Goal: Task Accomplishment & Management: Use online tool/utility

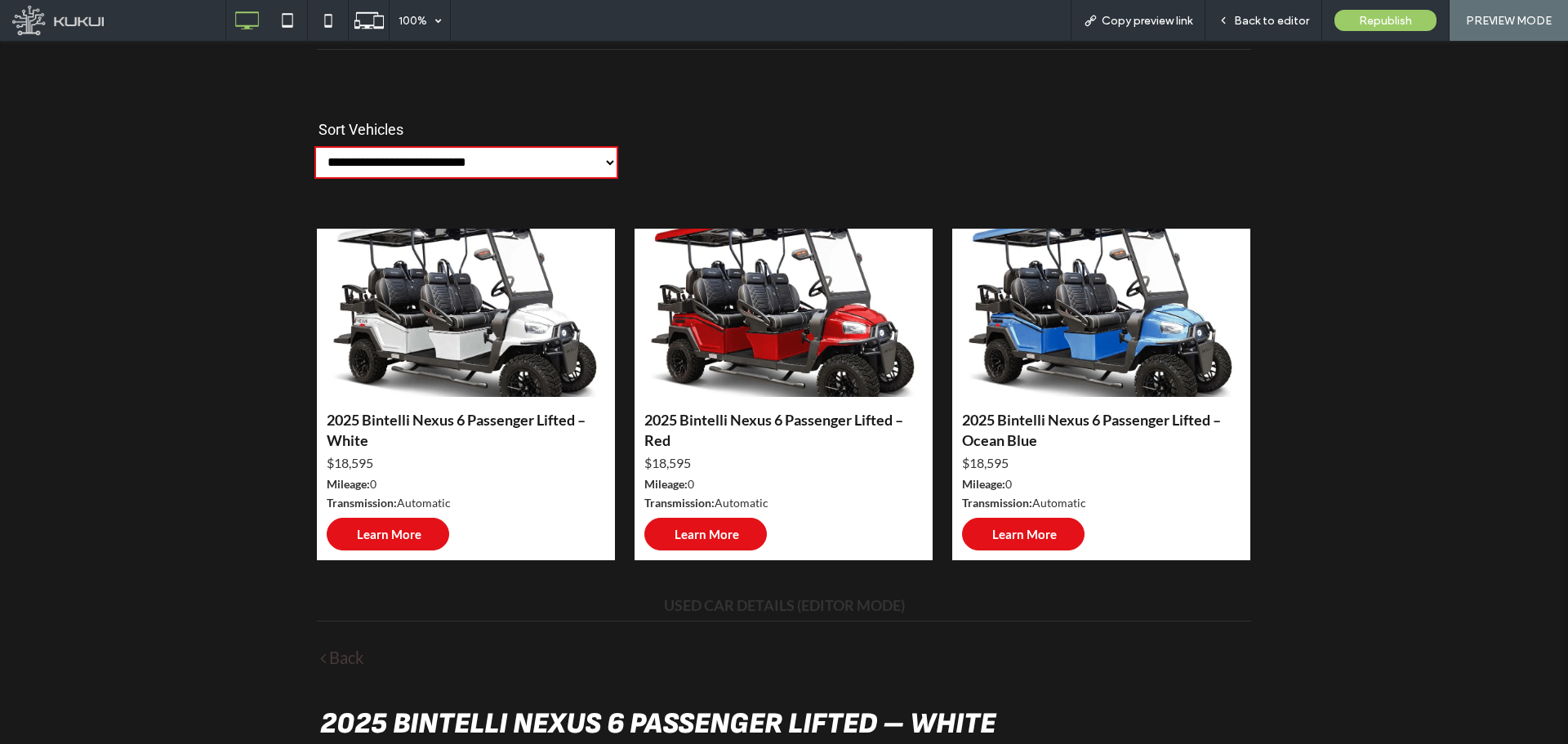
scroll to position [545, 0]
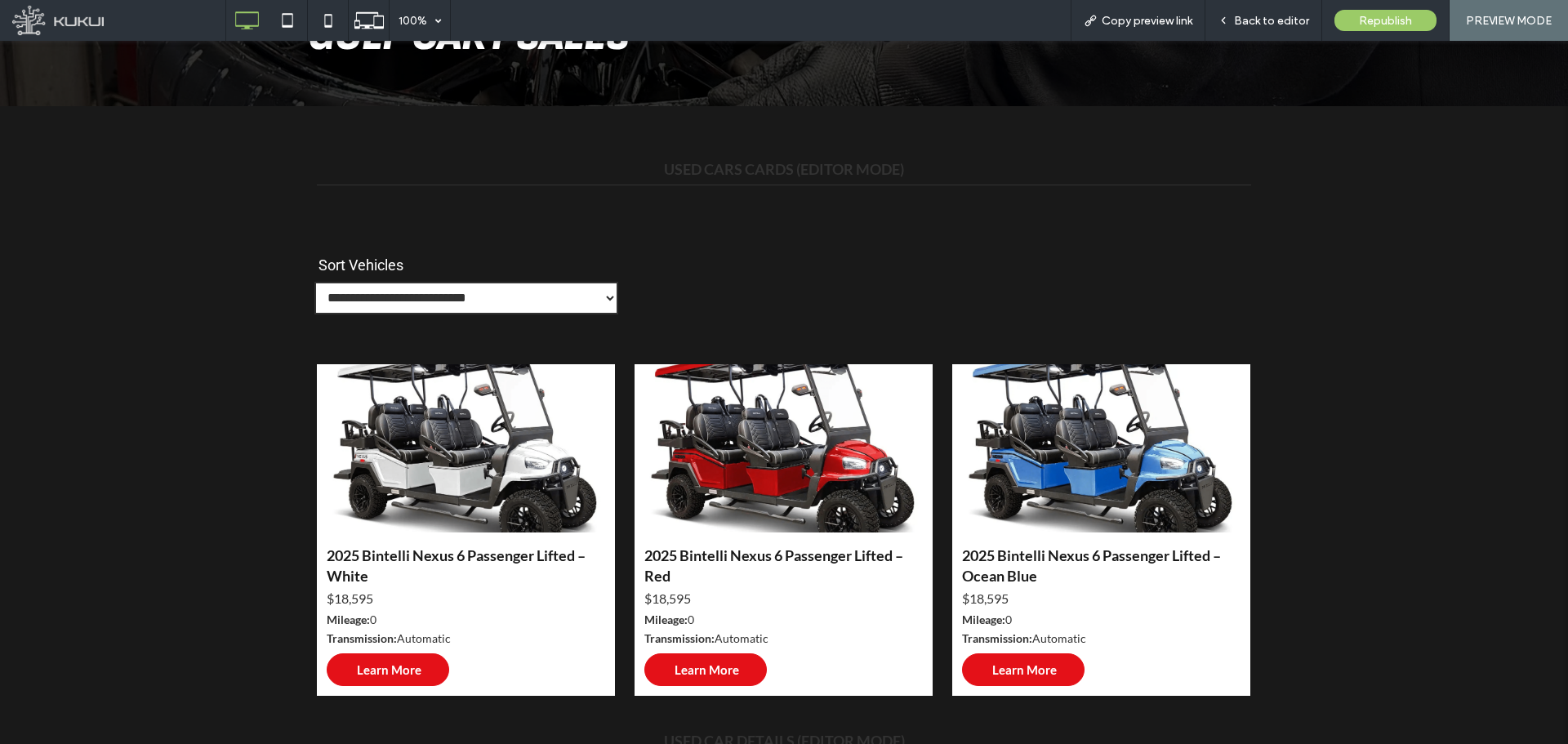
click at [598, 298] on select "**********" at bounding box center [465, 298] width 304 height 33
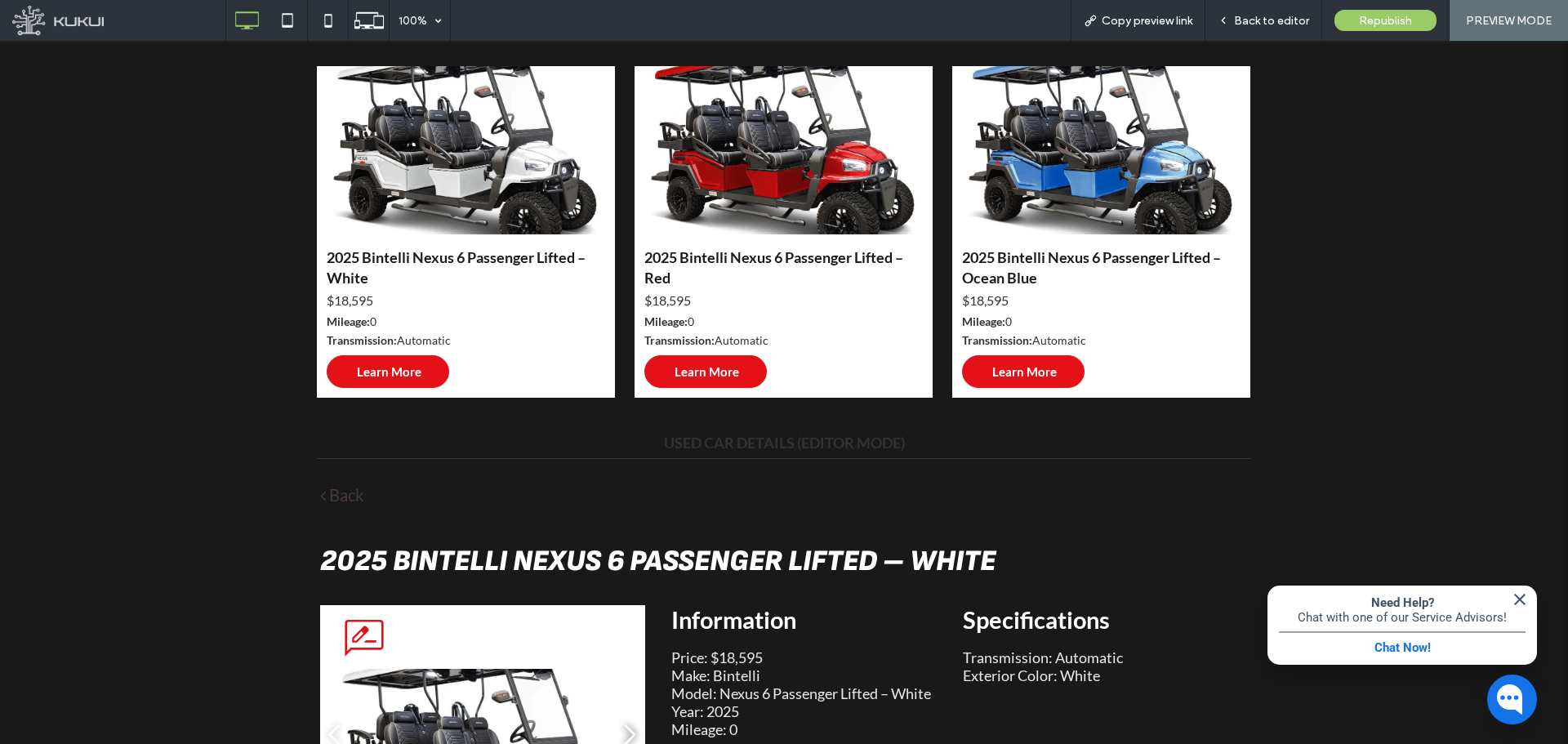
scroll to position [680, 0]
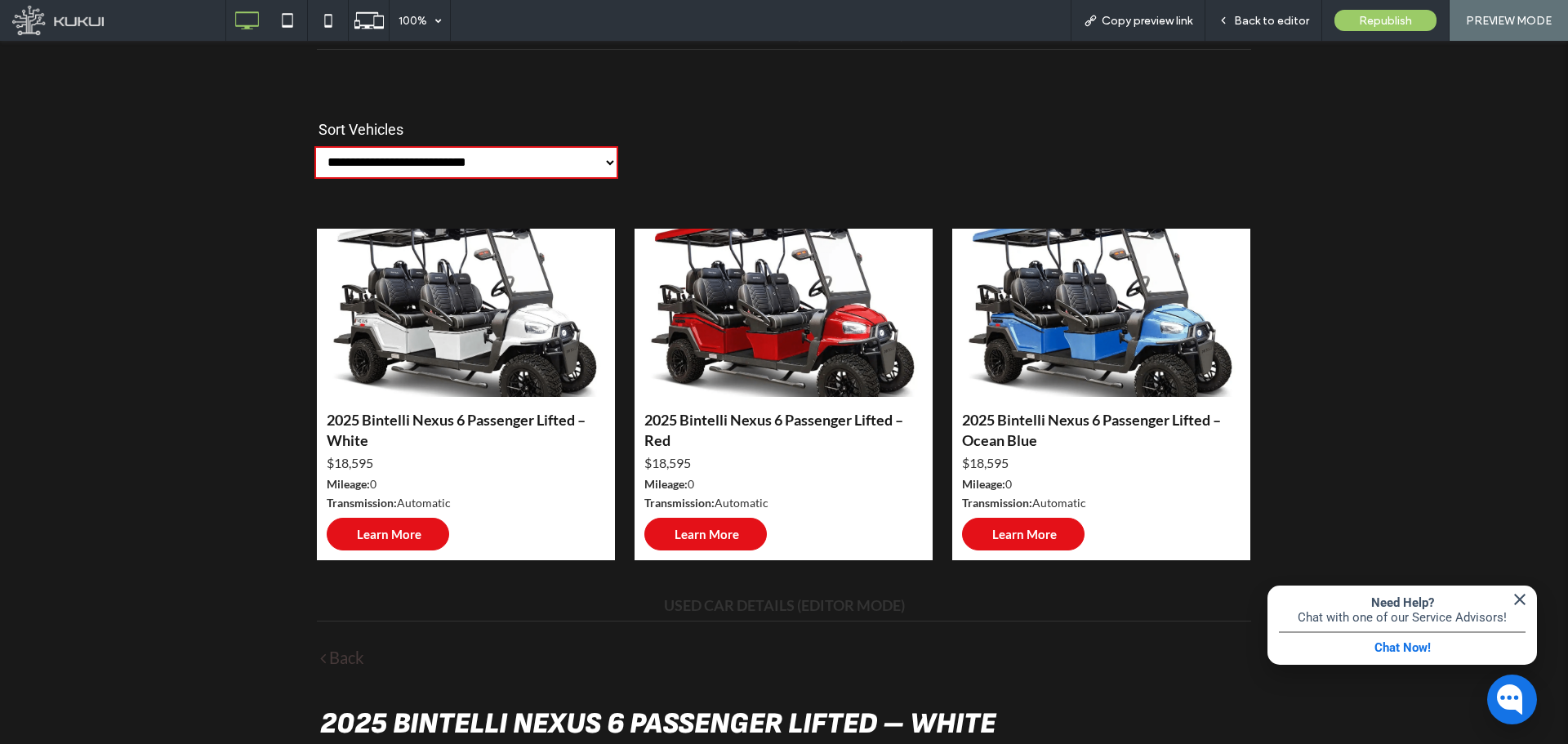
click at [503, 165] on select "**********" at bounding box center [465, 163] width 304 height 33
select select "********"
click at [314, 146] on select "**********" at bounding box center [465, 163] width 304 height 33
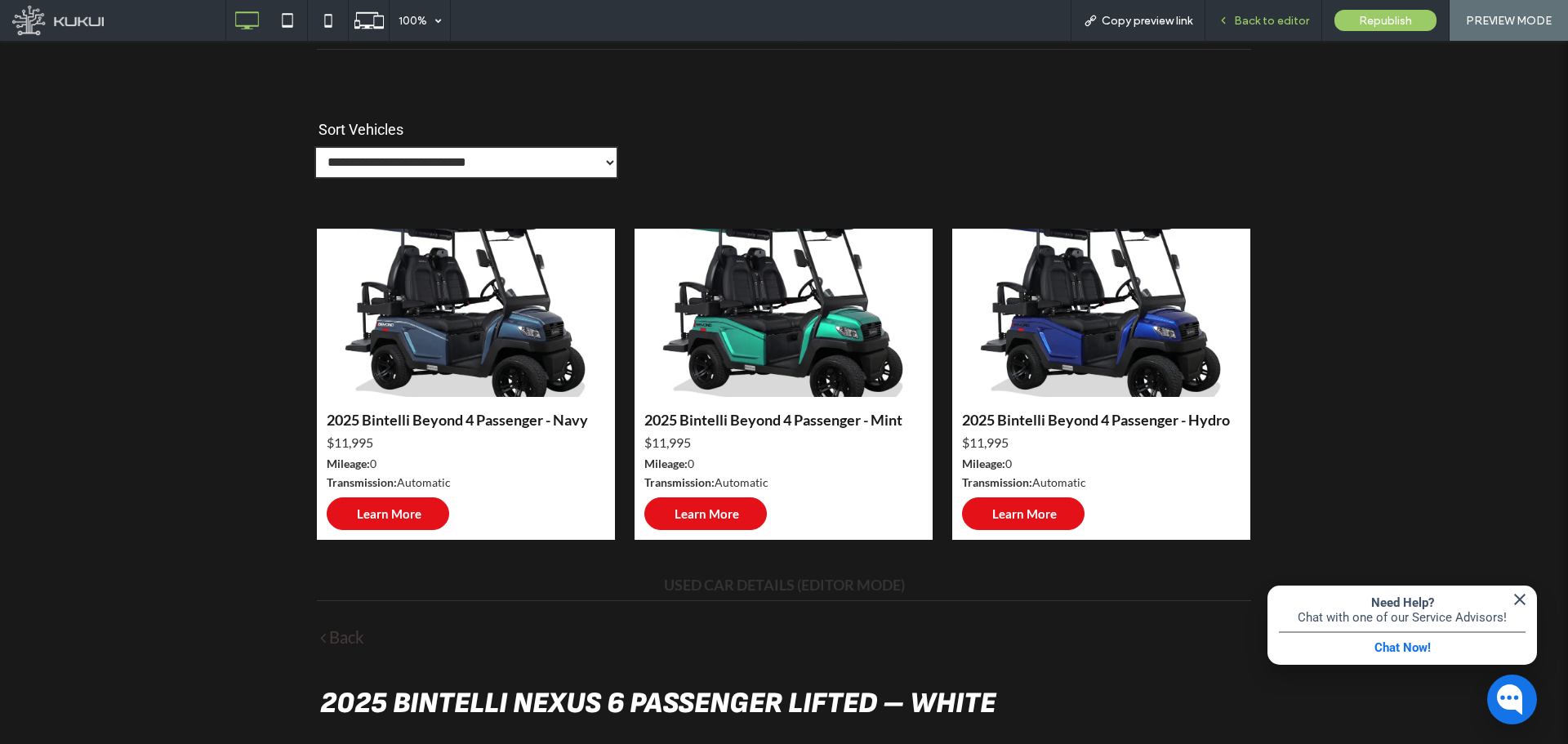
drag, startPoint x: 1282, startPoint y: 27, endPoint x: 1036, endPoint y: 134, distance: 268.3
click at [1254, 27] on span "Back to editor" at bounding box center [1271, 20] width 75 height 13
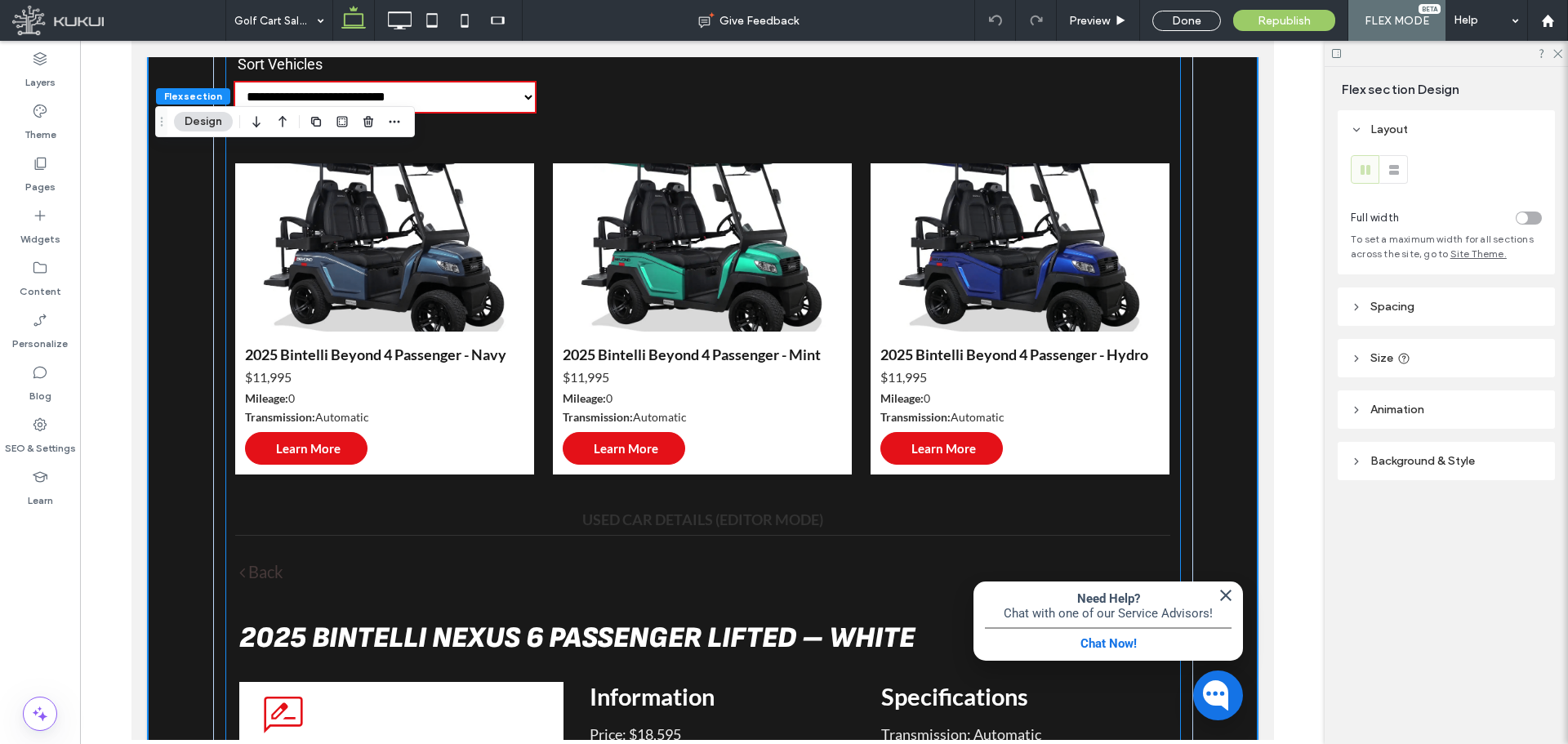
click at [659, 335] on div "2025 Bintelli Beyond 4 Passenger - Mint $11,995 Mileage: 0 Transmission: Automa…" at bounding box center [702, 382] width 299 height 100
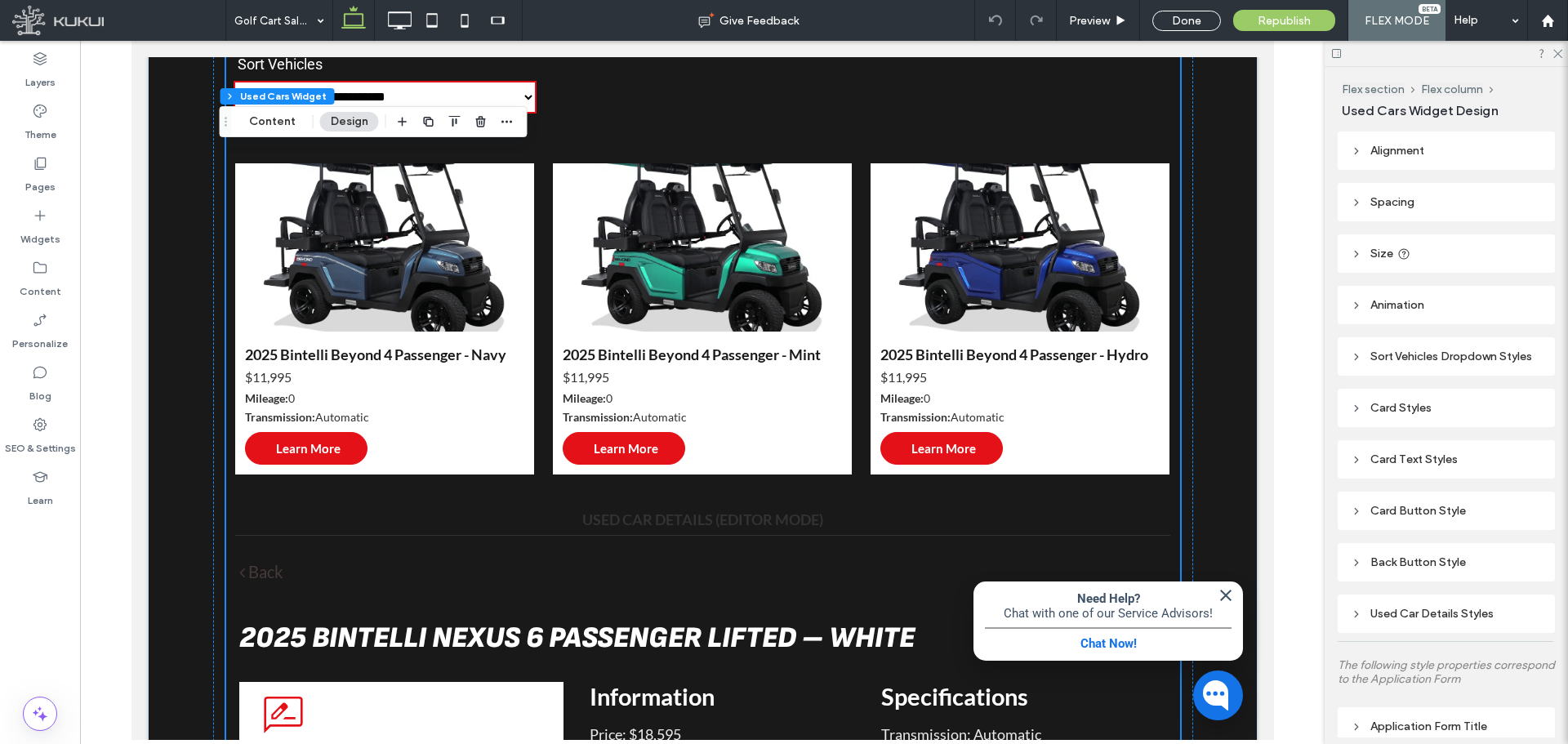
click at [540, 332] on div "2025 Bintelli Beyond 4 Passenger - Navy $11,995 Mileage: 0 Transmission: Automa…" at bounding box center [703, 319] width 954 height 330
click at [1254, 565] on div "Back Button Style" at bounding box center [1447, 562] width 191 height 13
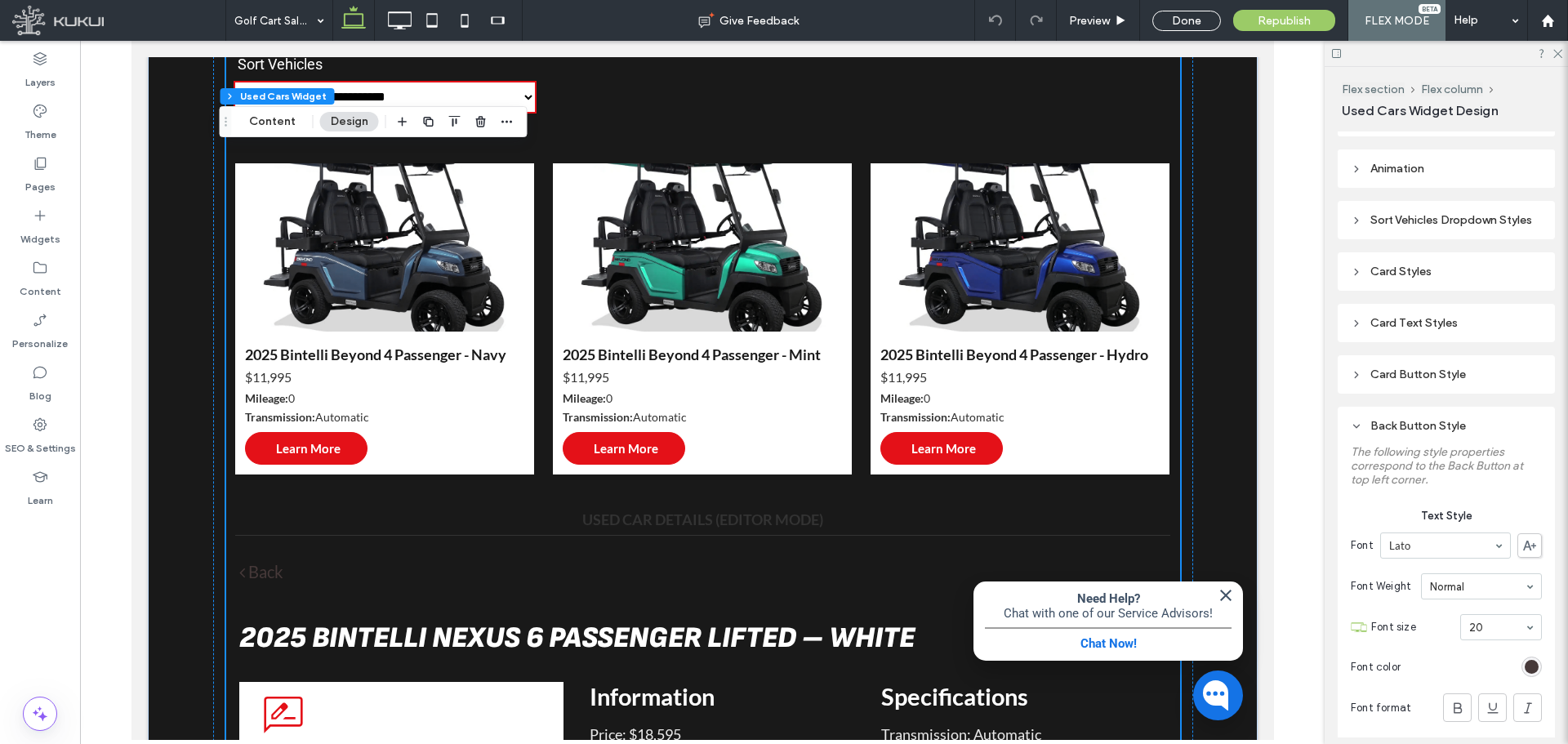
scroll to position [272, 0]
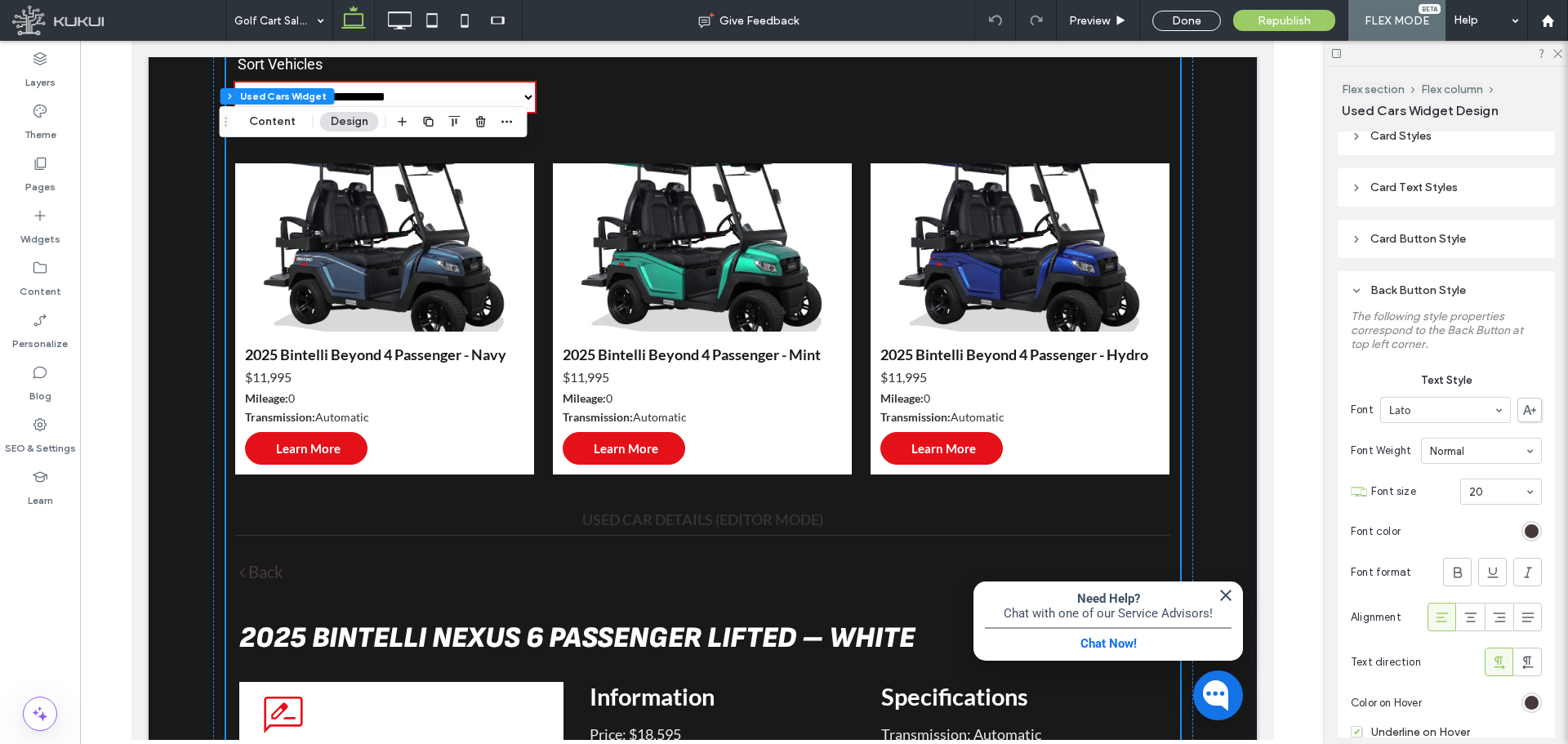
click at [1254, 542] on section "Font color" at bounding box center [1447, 531] width 191 height 37
click at [1254, 535] on div "rgb(70, 57, 57)" at bounding box center [1531, 531] width 13 height 13
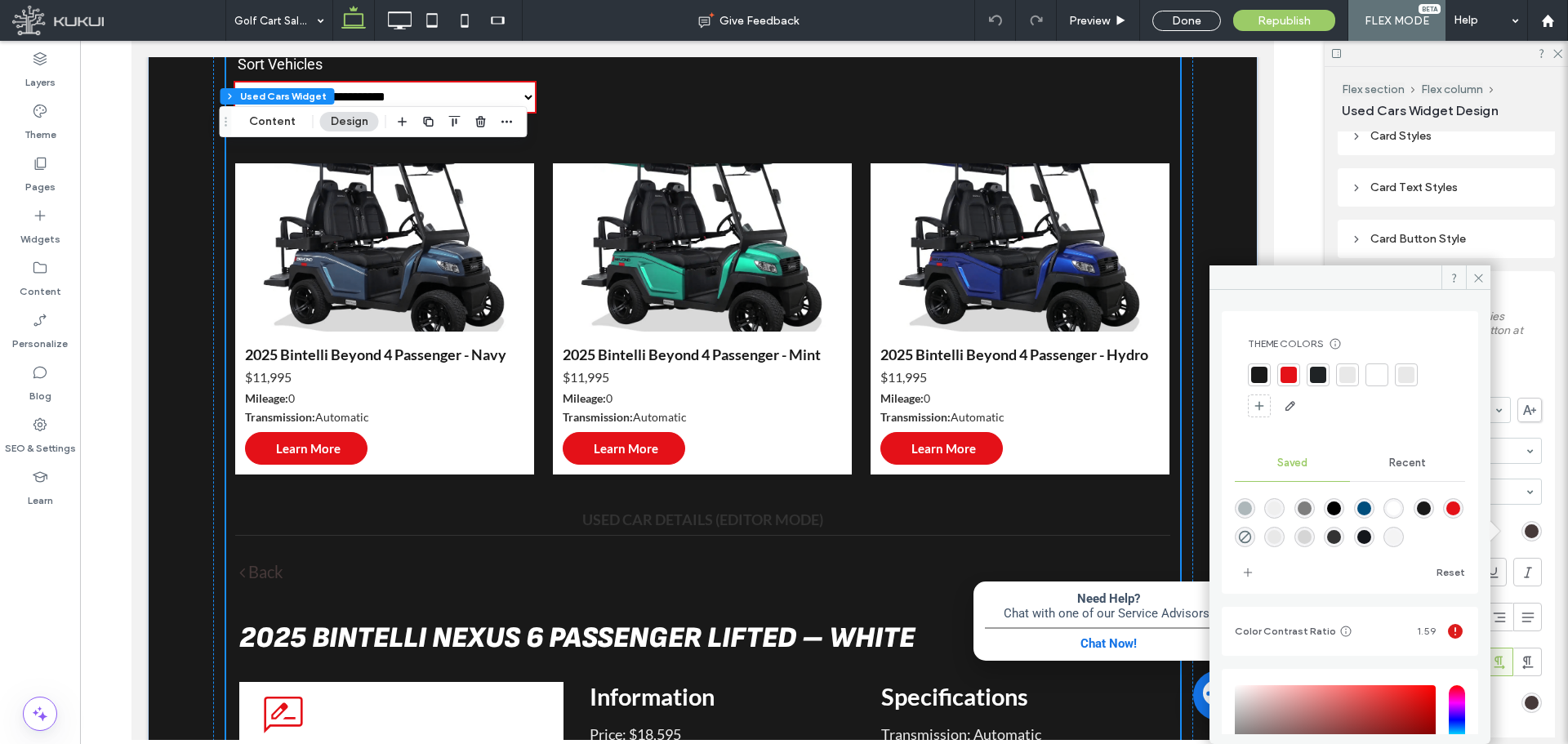
click at [1254, 379] on div at bounding box center [1376, 374] width 16 height 16
click at [1254, 278] on icon at bounding box center [1478, 278] width 13 height 13
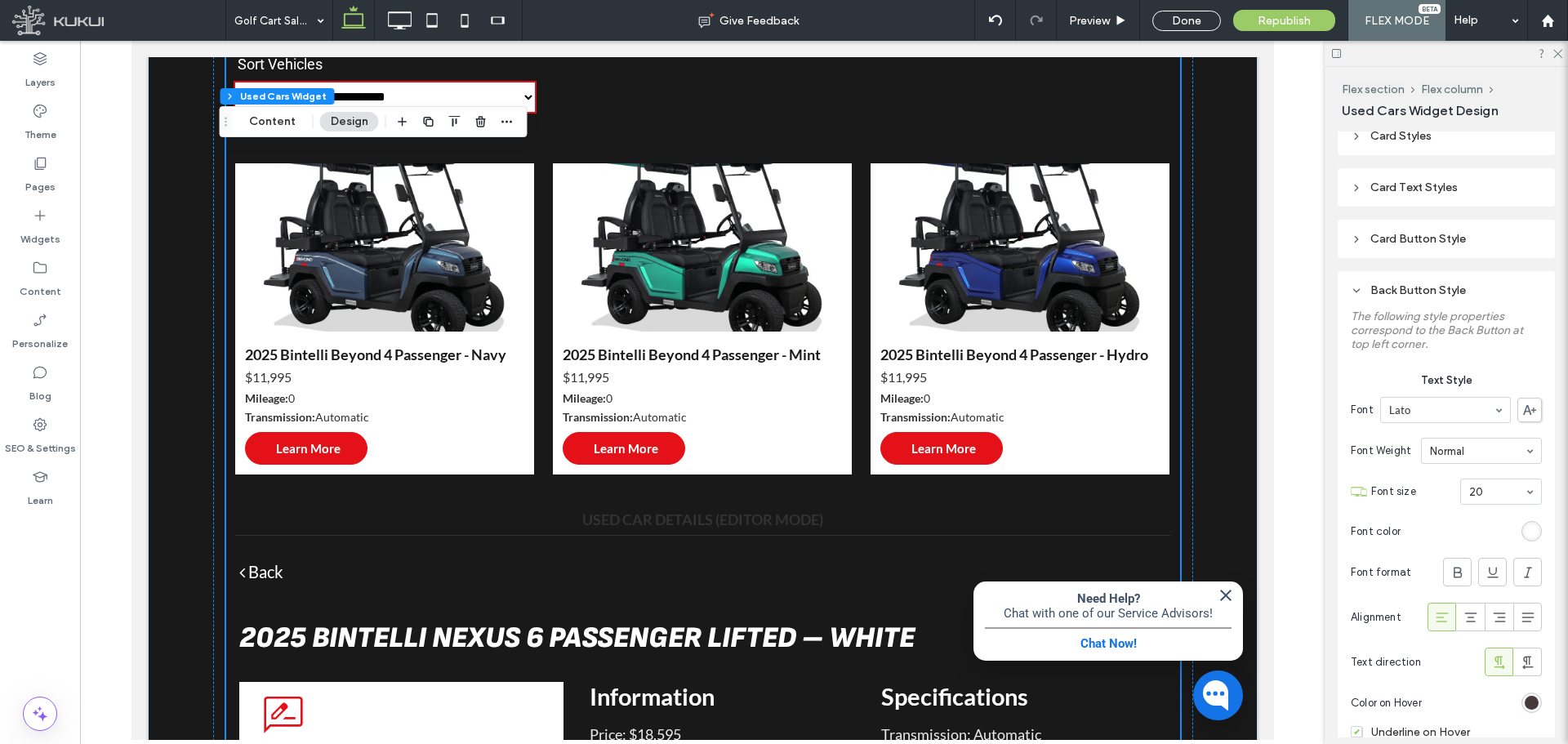
scroll to position [409, 0]
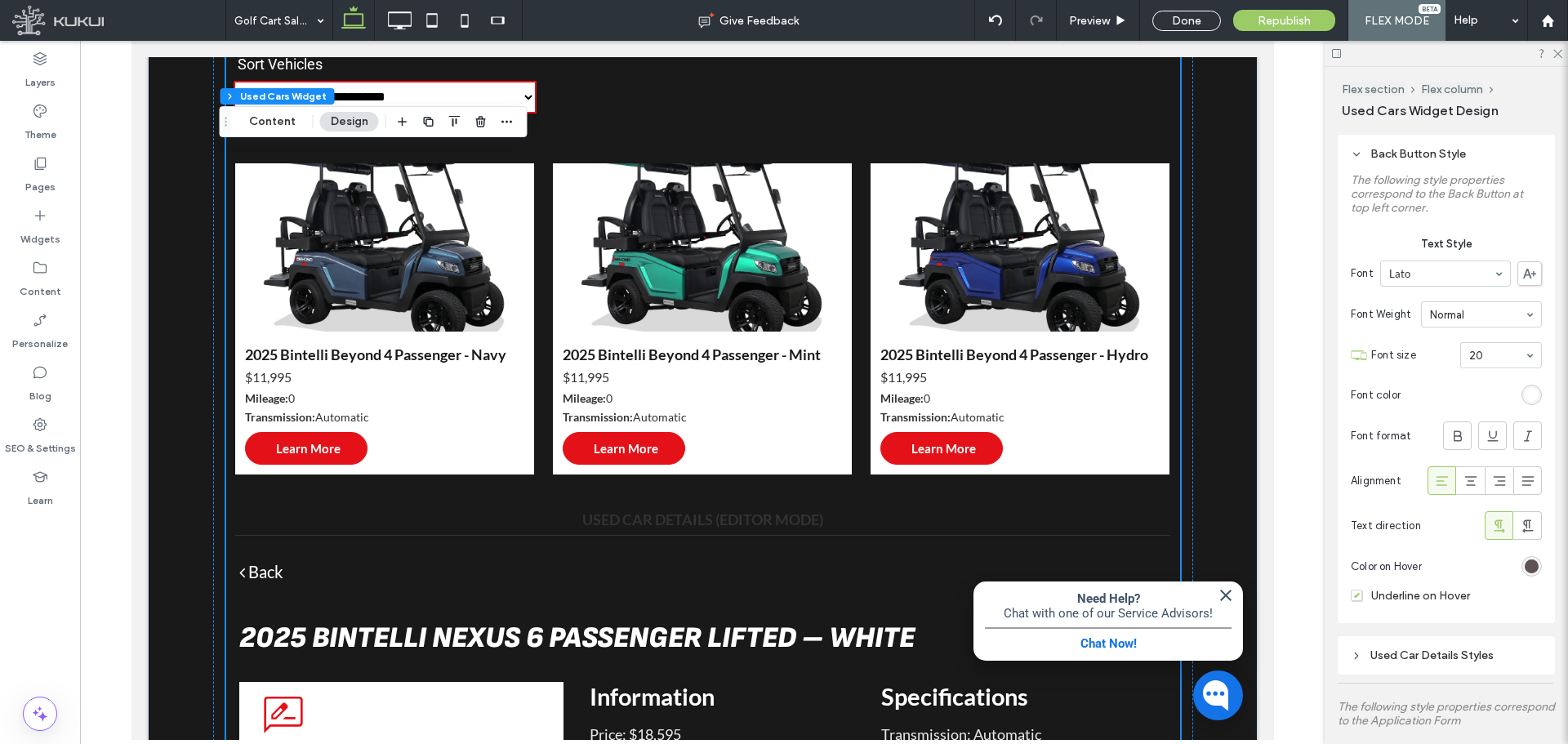
click at [1254, 567] on div "#463939" at bounding box center [1531, 566] width 13 height 13
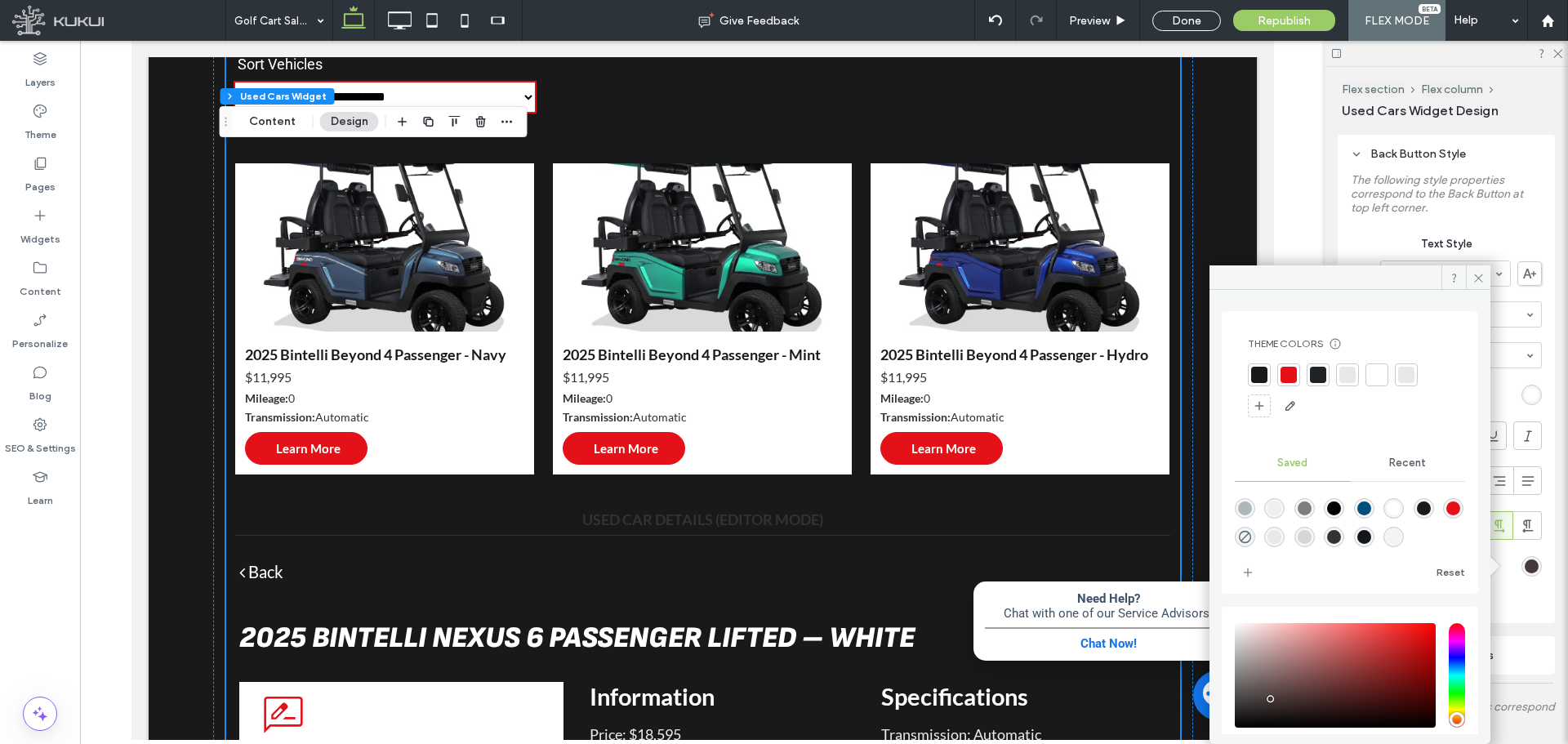
click at [1254, 369] on div at bounding box center [1289, 374] width 16 height 16
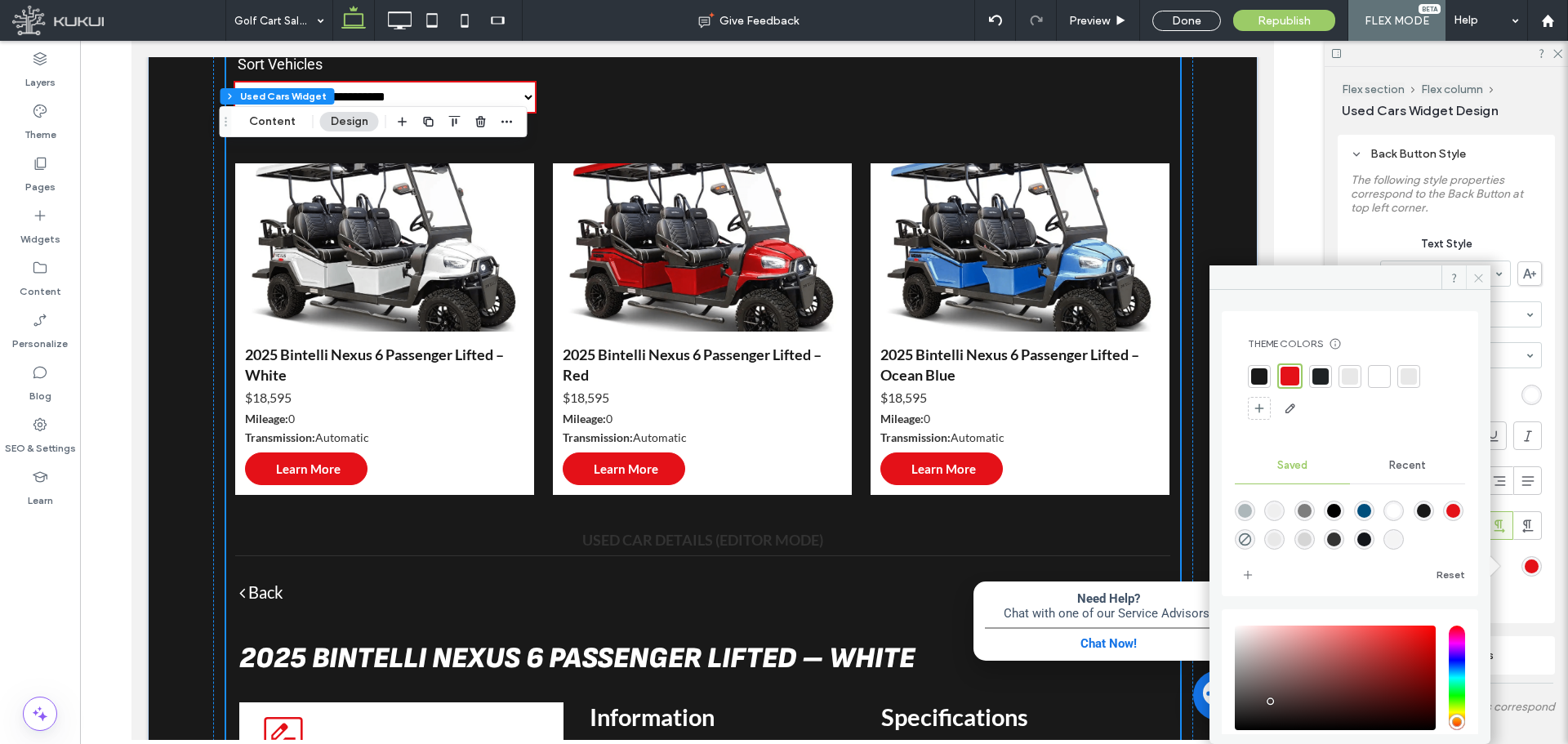
click at [1254, 278] on icon at bounding box center [1478, 278] width 13 height 13
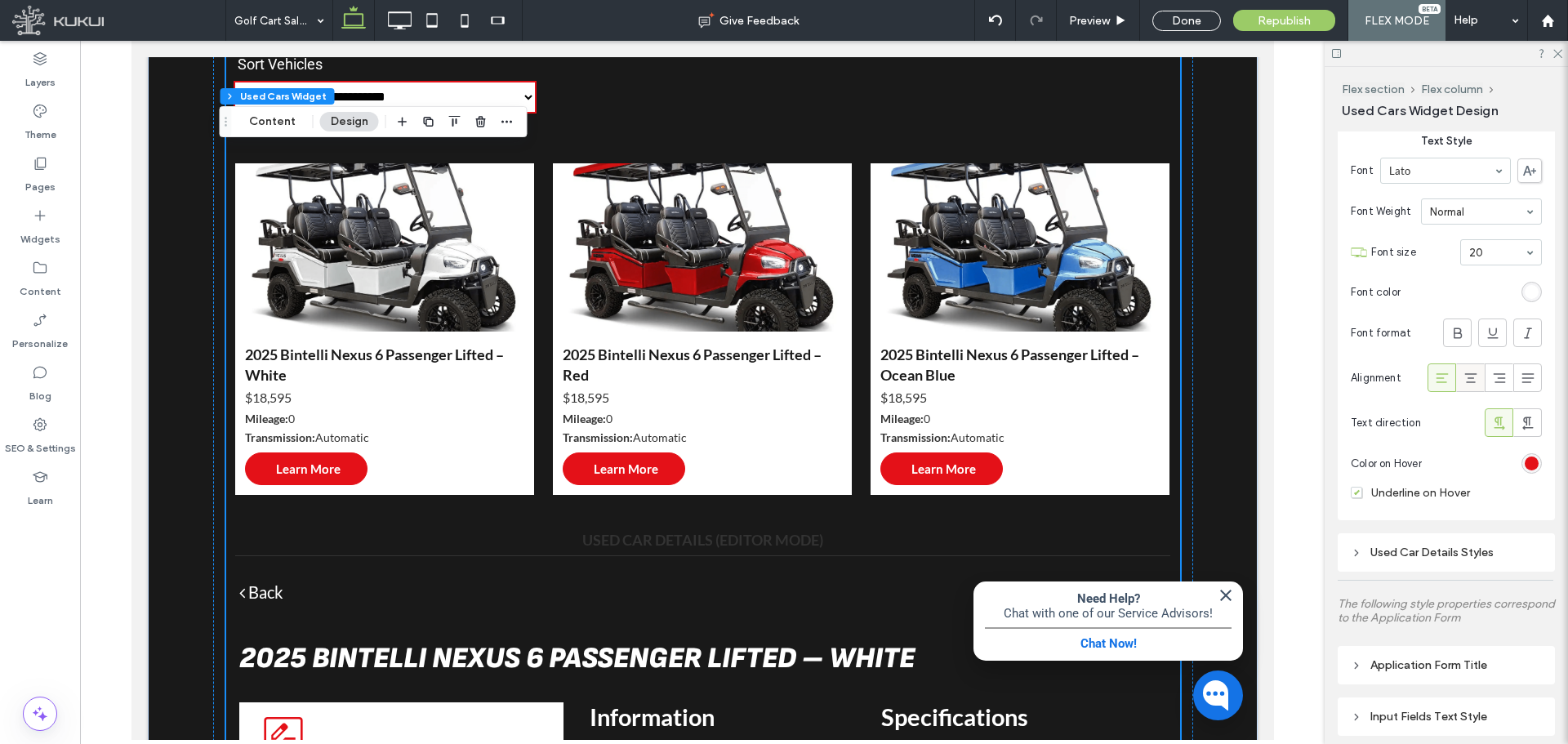
scroll to position [545, 0]
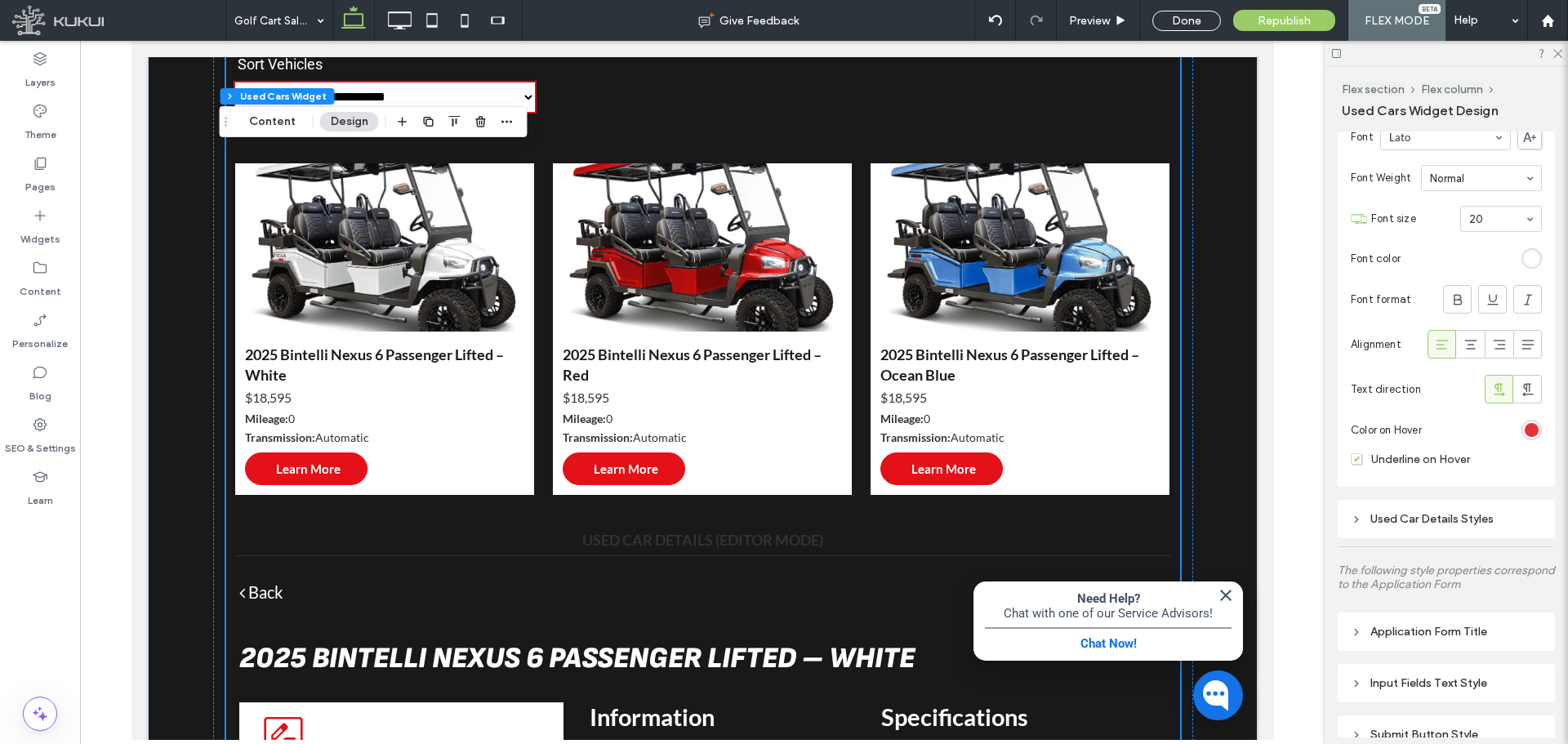
click at [1254, 426] on div "rgba(228, 17, 24, 1)" at bounding box center [1531, 430] width 13 height 13
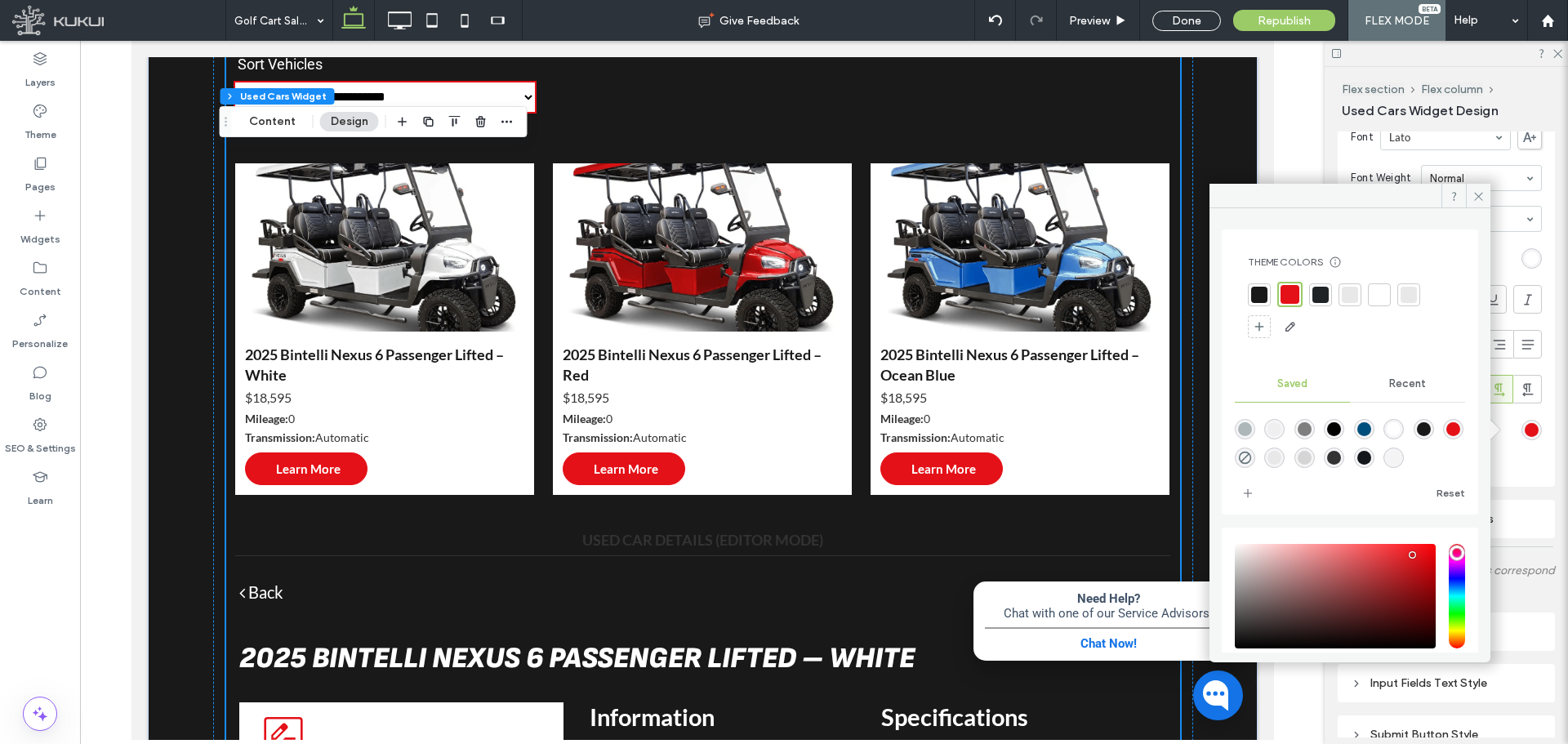
click at [1254, 296] on div at bounding box center [1379, 294] width 16 height 16
click at [1254, 192] on icon at bounding box center [1478, 196] width 13 height 13
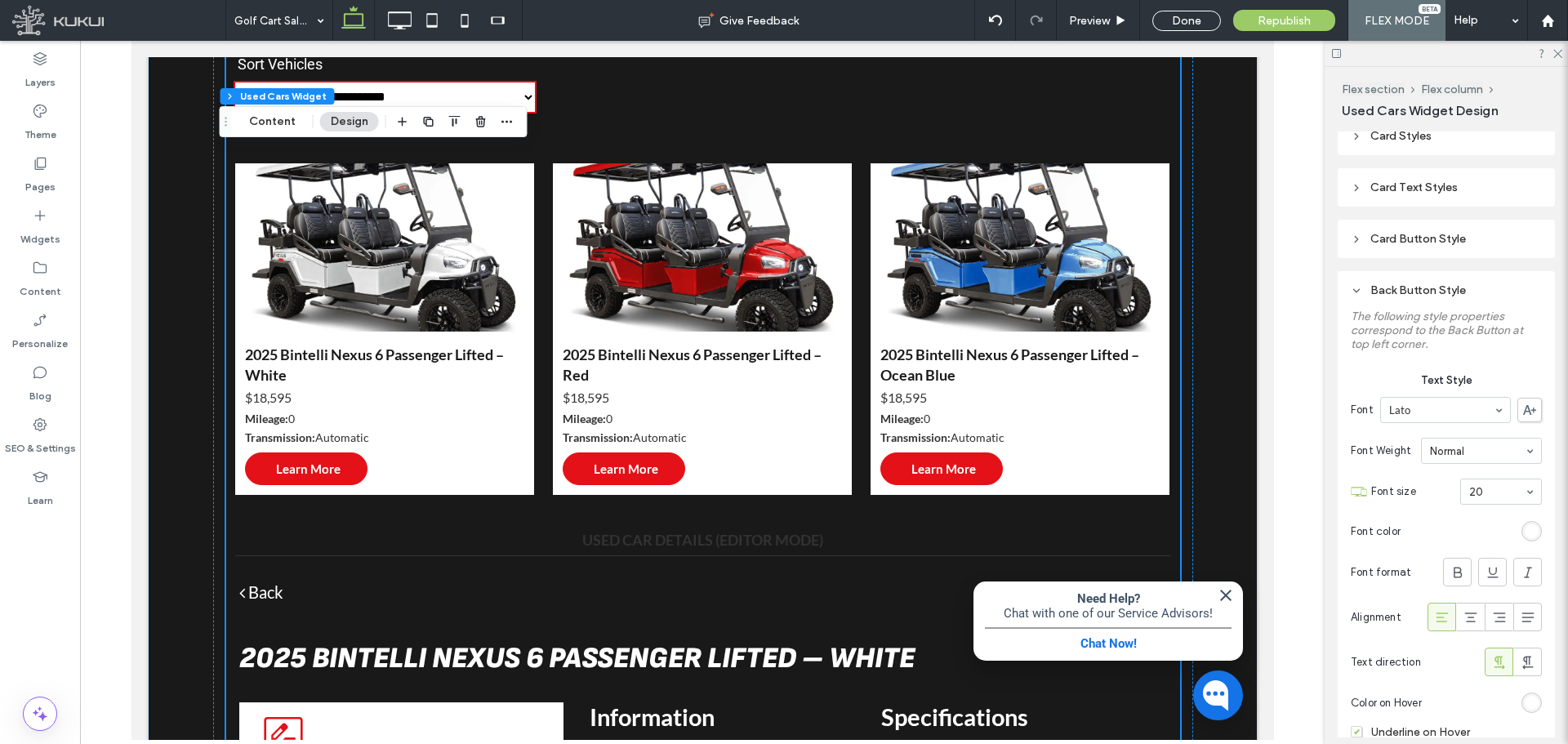
click at [1254, 292] on div "Back Button Style" at bounding box center [1447, 290] width 191 height 13
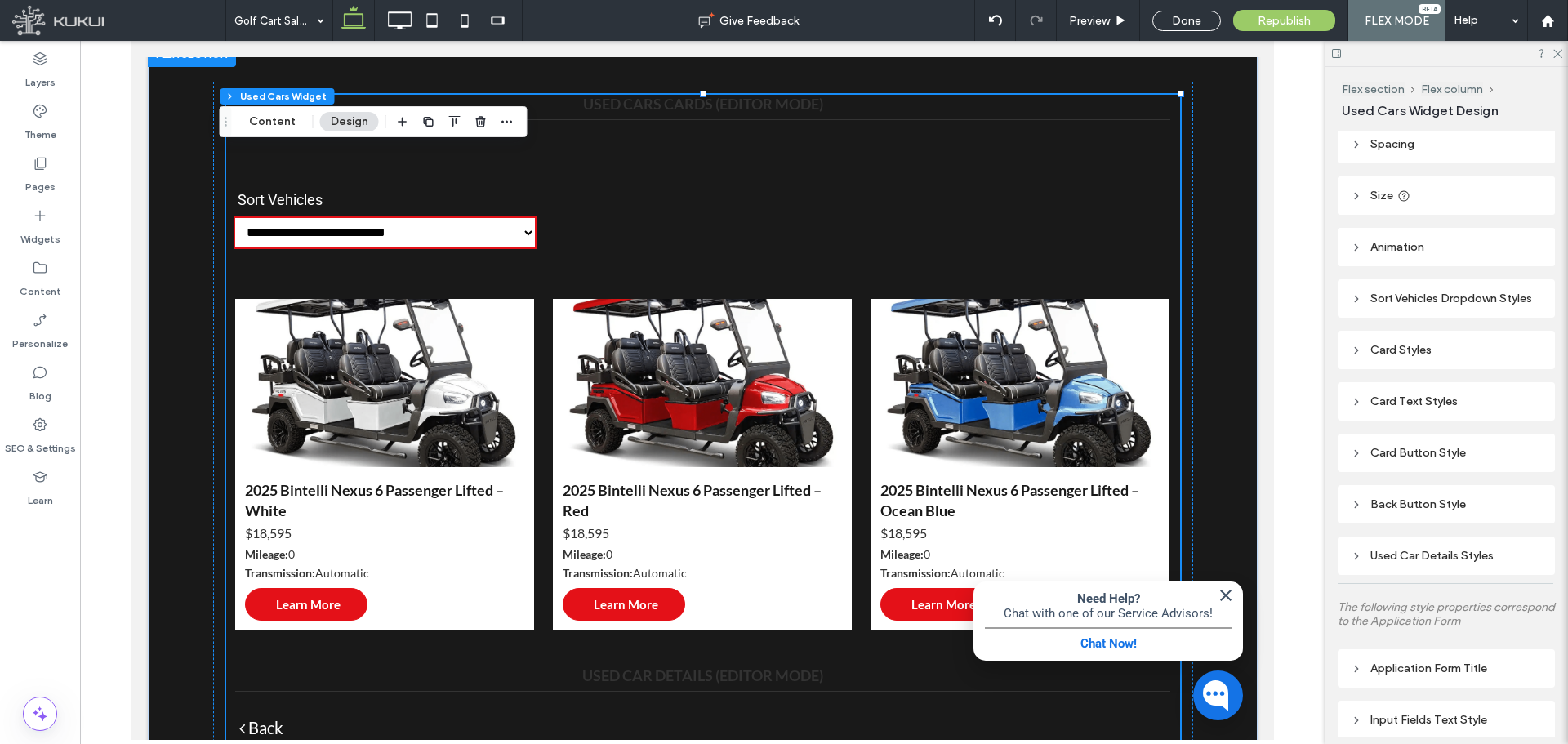
click at [1254, 355] on div "Card Styles" at bounding box center [1447, 350] width 191 height 13
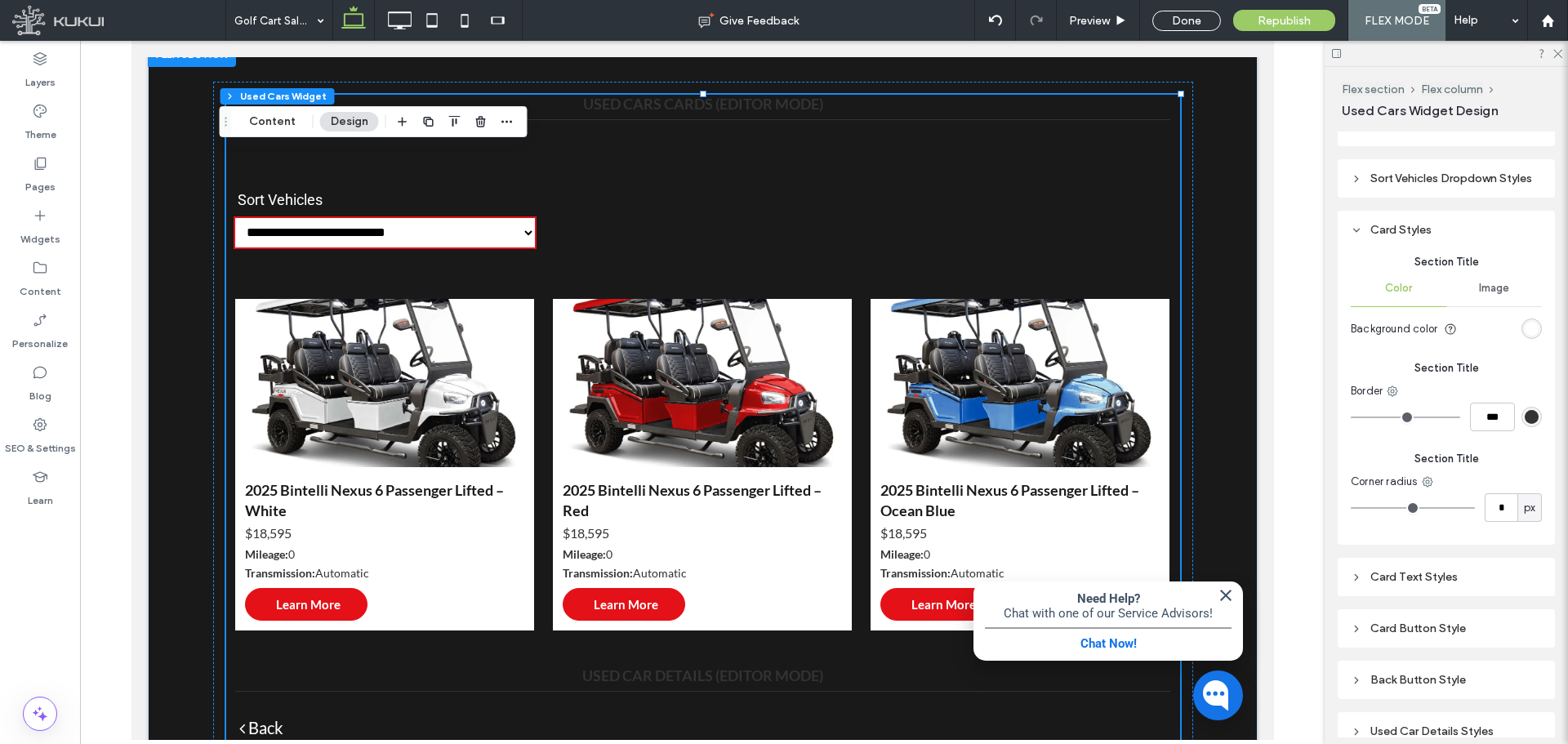
scroll to position [58, 0]
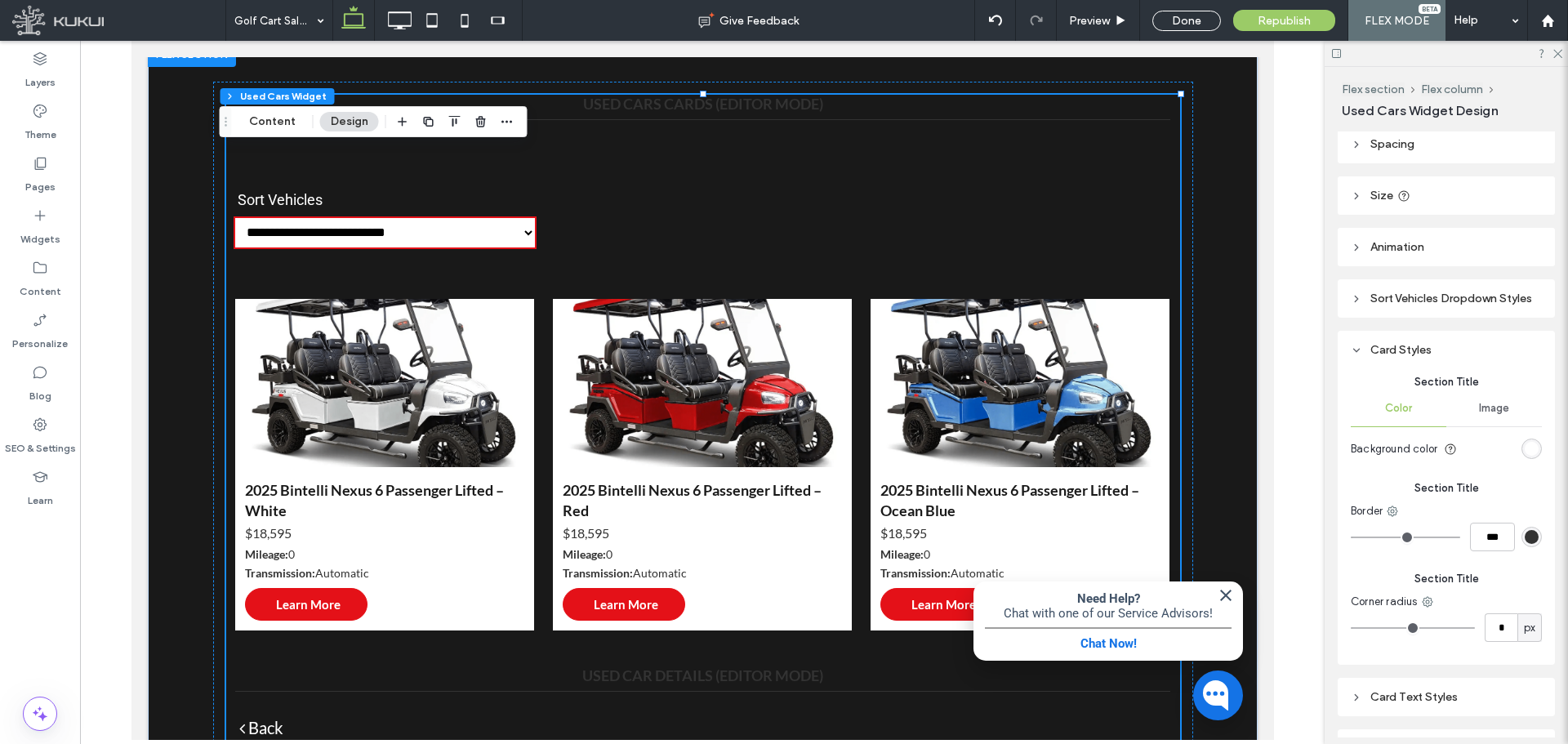
click at [1254, 360] on div "Card Styles" at bounding box center [1447, 350] width 191 height 22
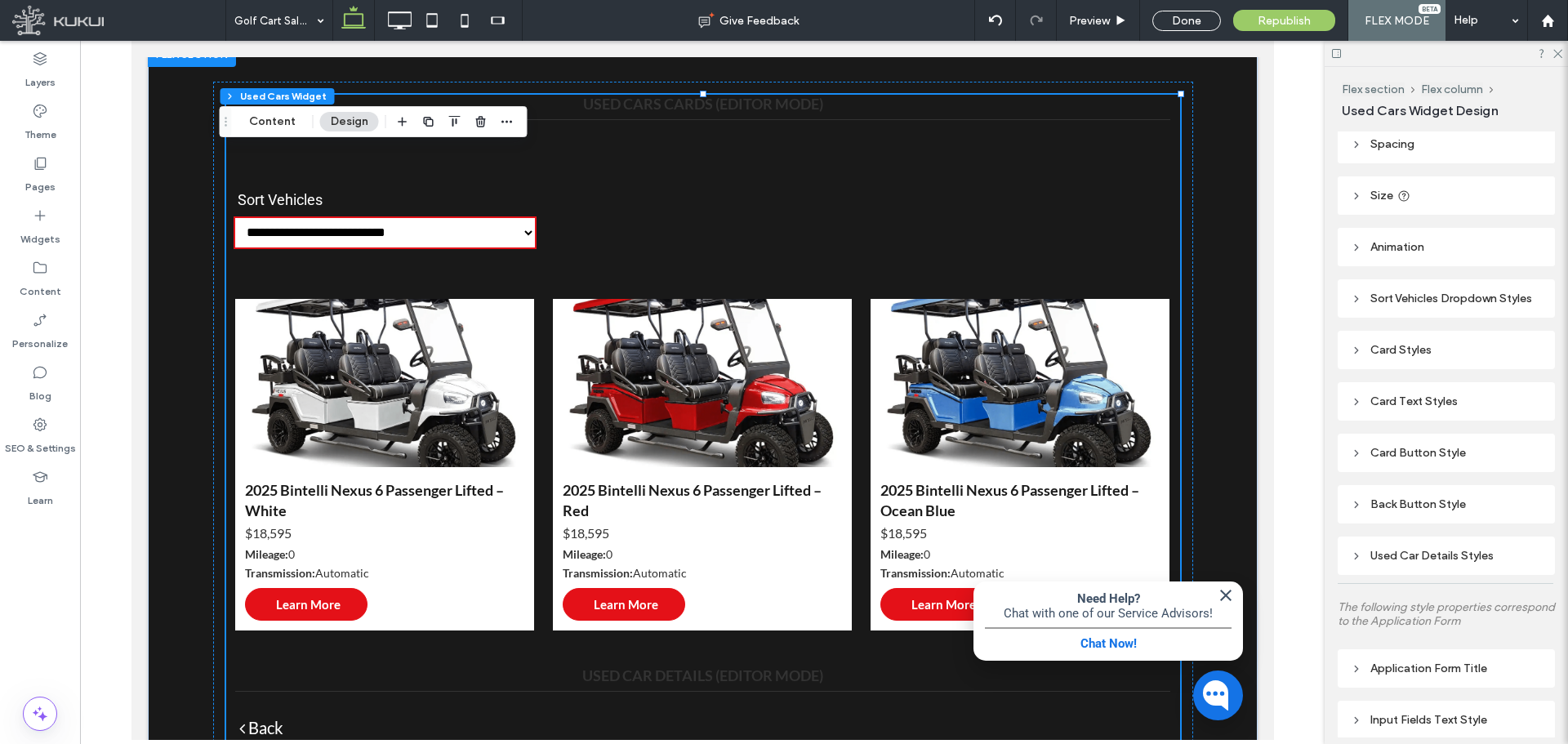
click at [1254, 406] on div "Card Text Styles" at bounding box center [1447, 401] width 191 height 13
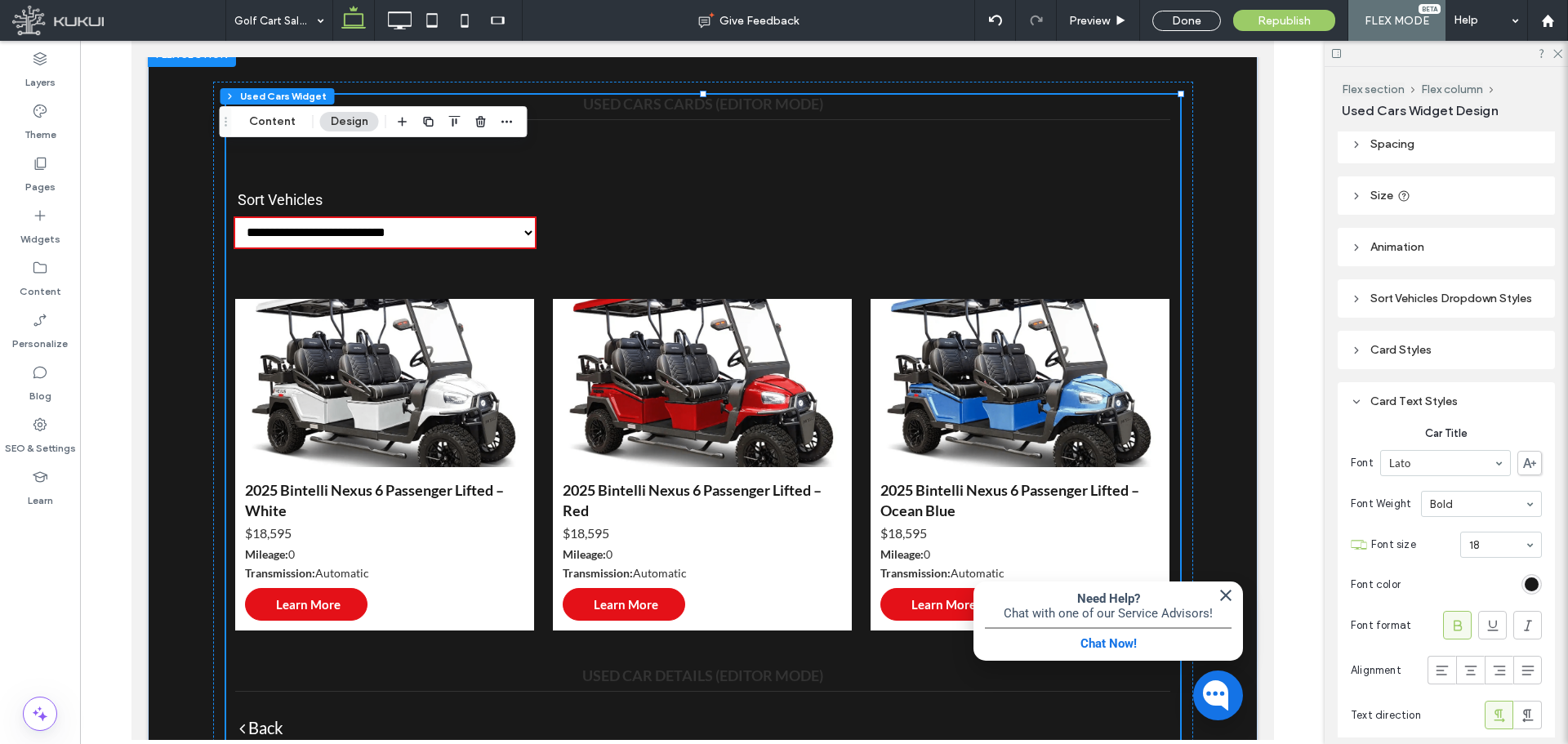
scroll to position [194, 0]
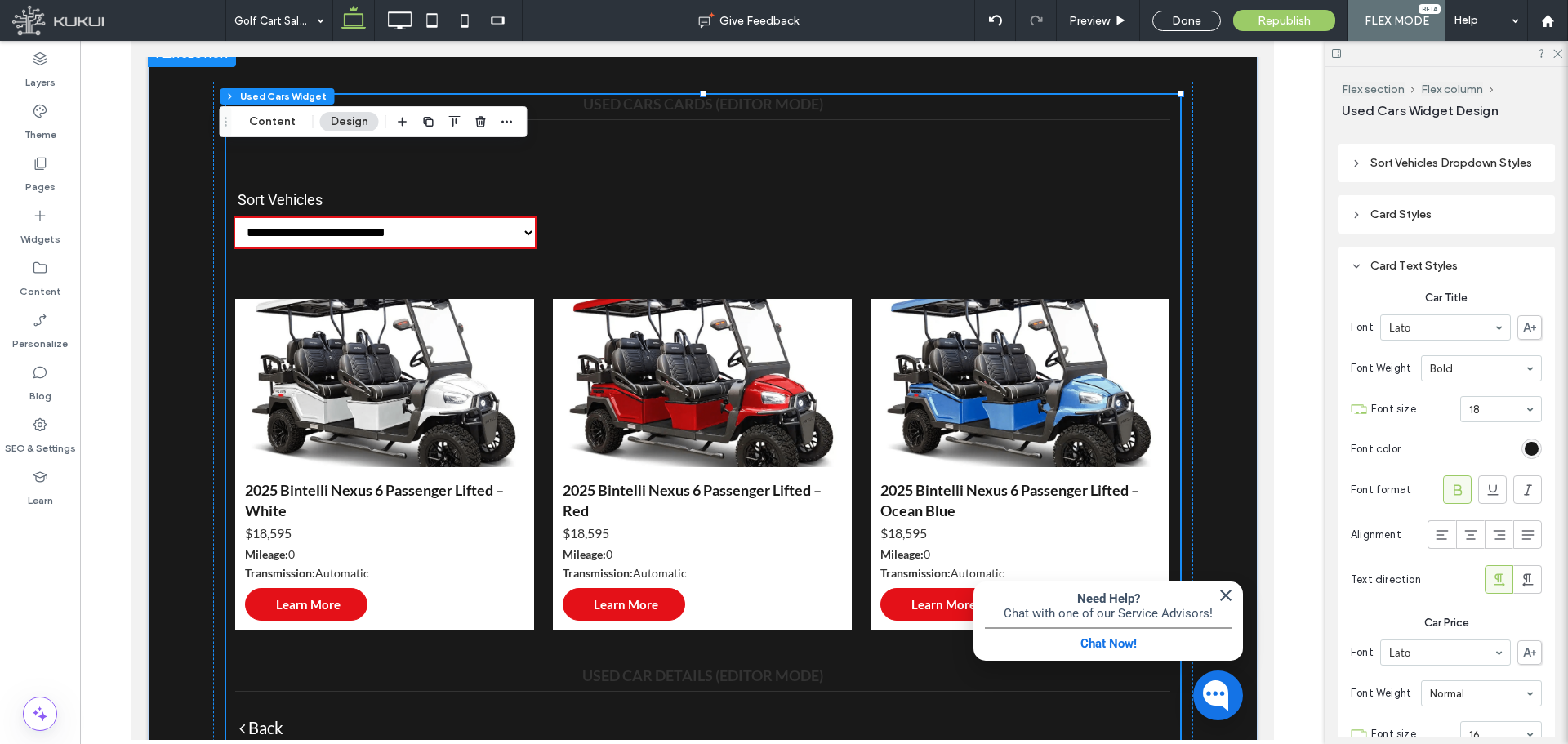
click at [1254, 262] on div "Card Text Styles" at bounding box center [1447, 266] width 191 height 13
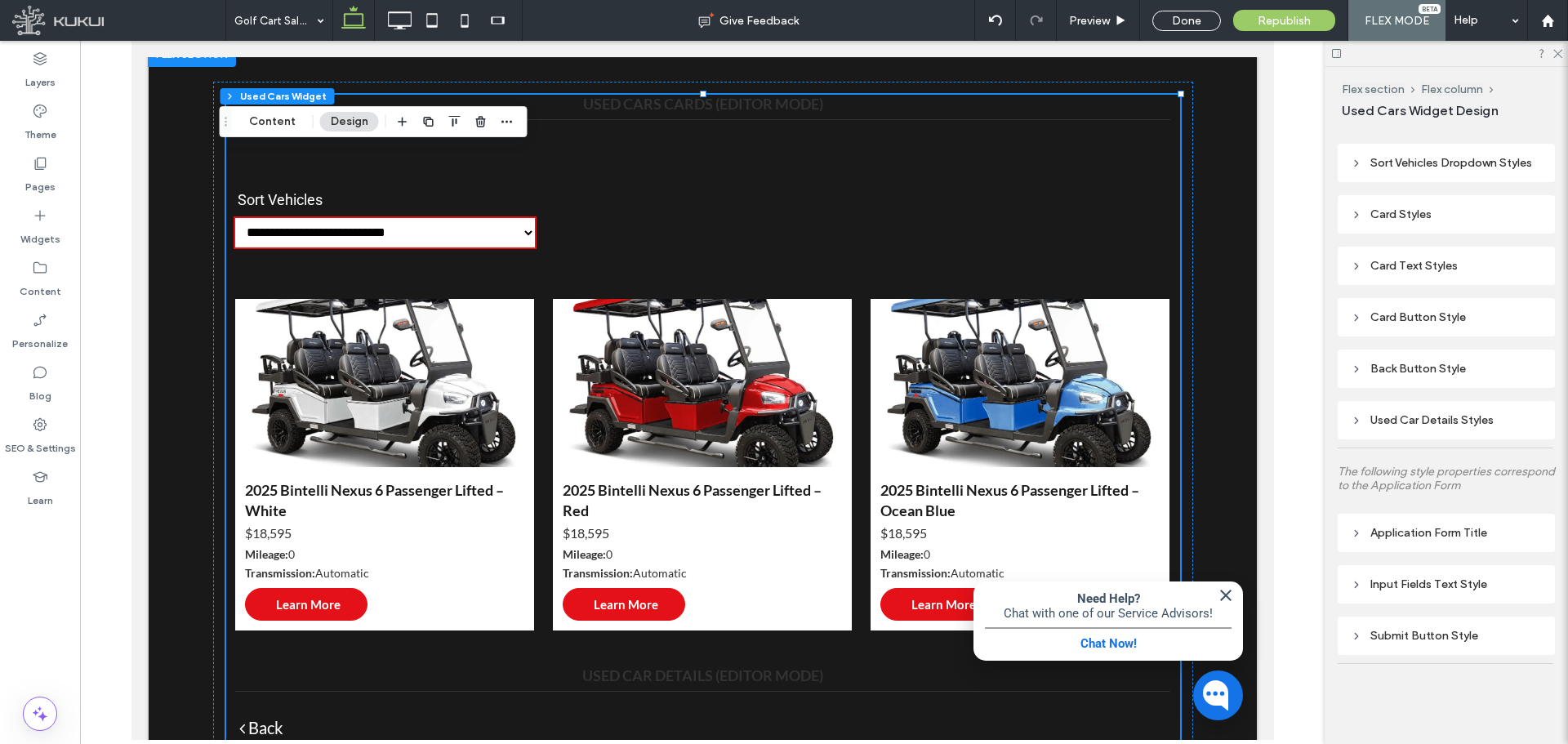
click at [1254, 330] on div "Card Button Style" at bounding box center [1446, 317] width 217 height 39
click at [1254, 314] on div "Card Button Style" at bounding box center [1447, 317] width 191 height 13
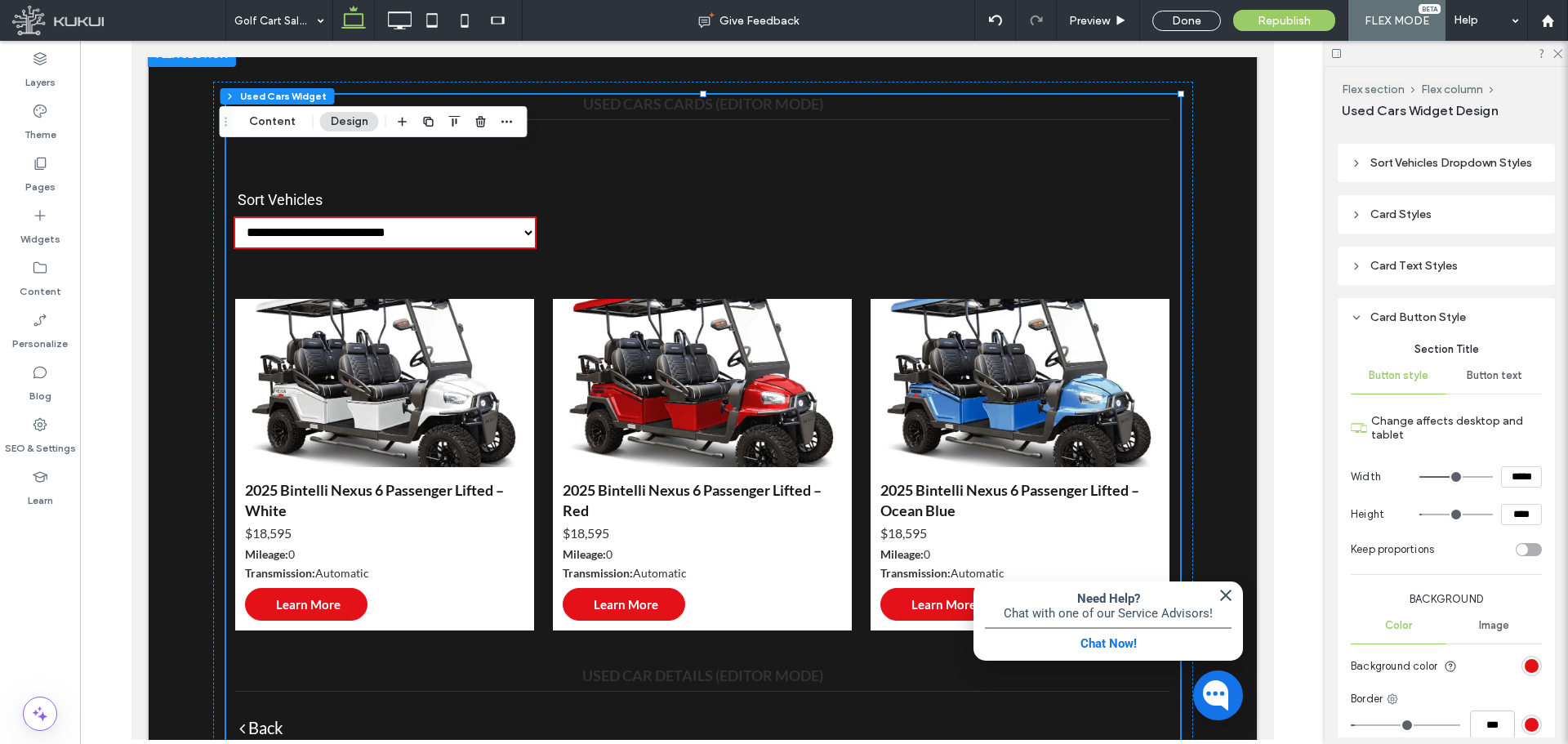
click at [1254, 318] on div "Card Button Style" at bounding box center [1447, 317] width 191 height 13
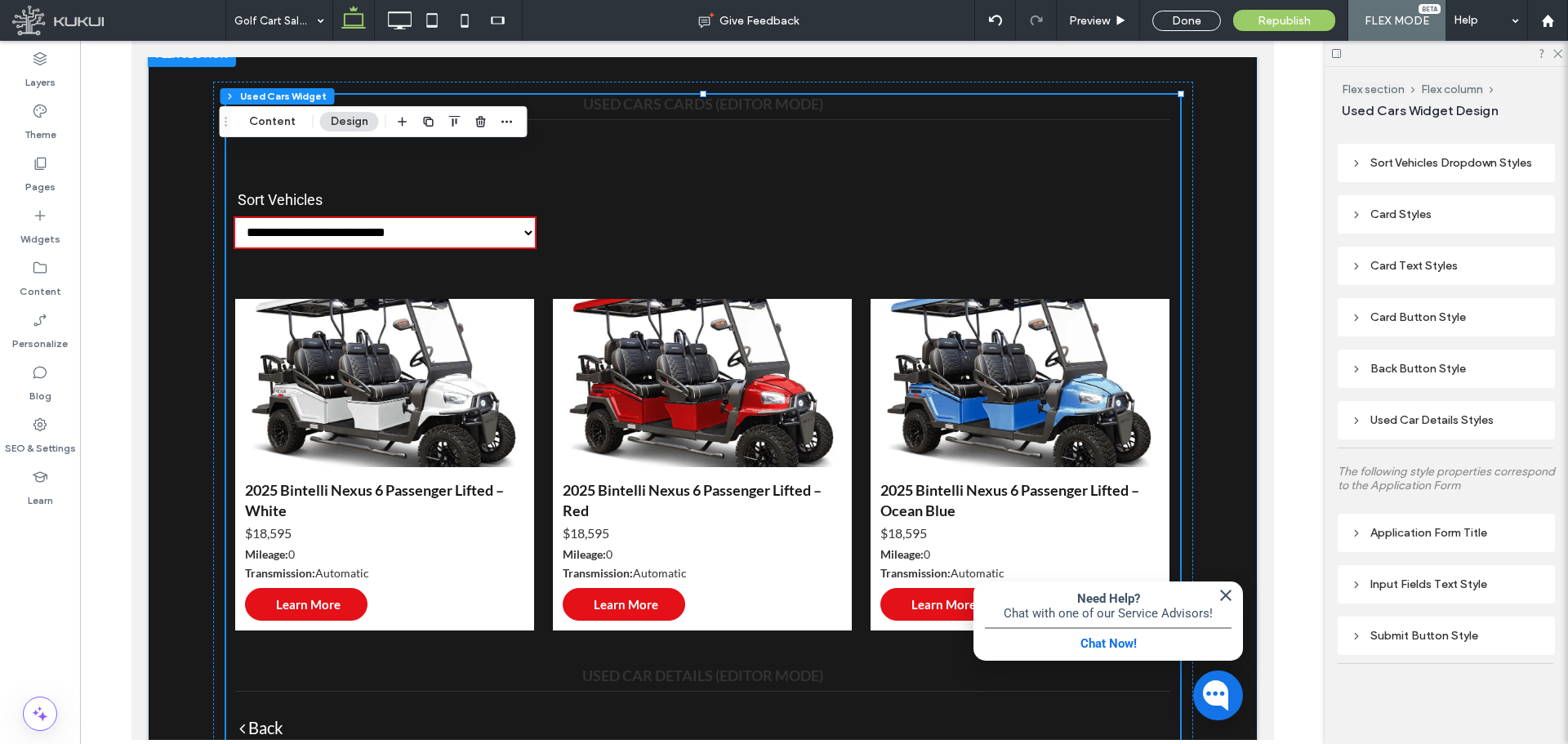
click at [1254, 305] on div "Card Button Style" at bounding box center [1446, 317] width 217 height 39
click at [1254, 314] on div "Card Button Style" at bounding box center [1447, 317] width 191 height 13
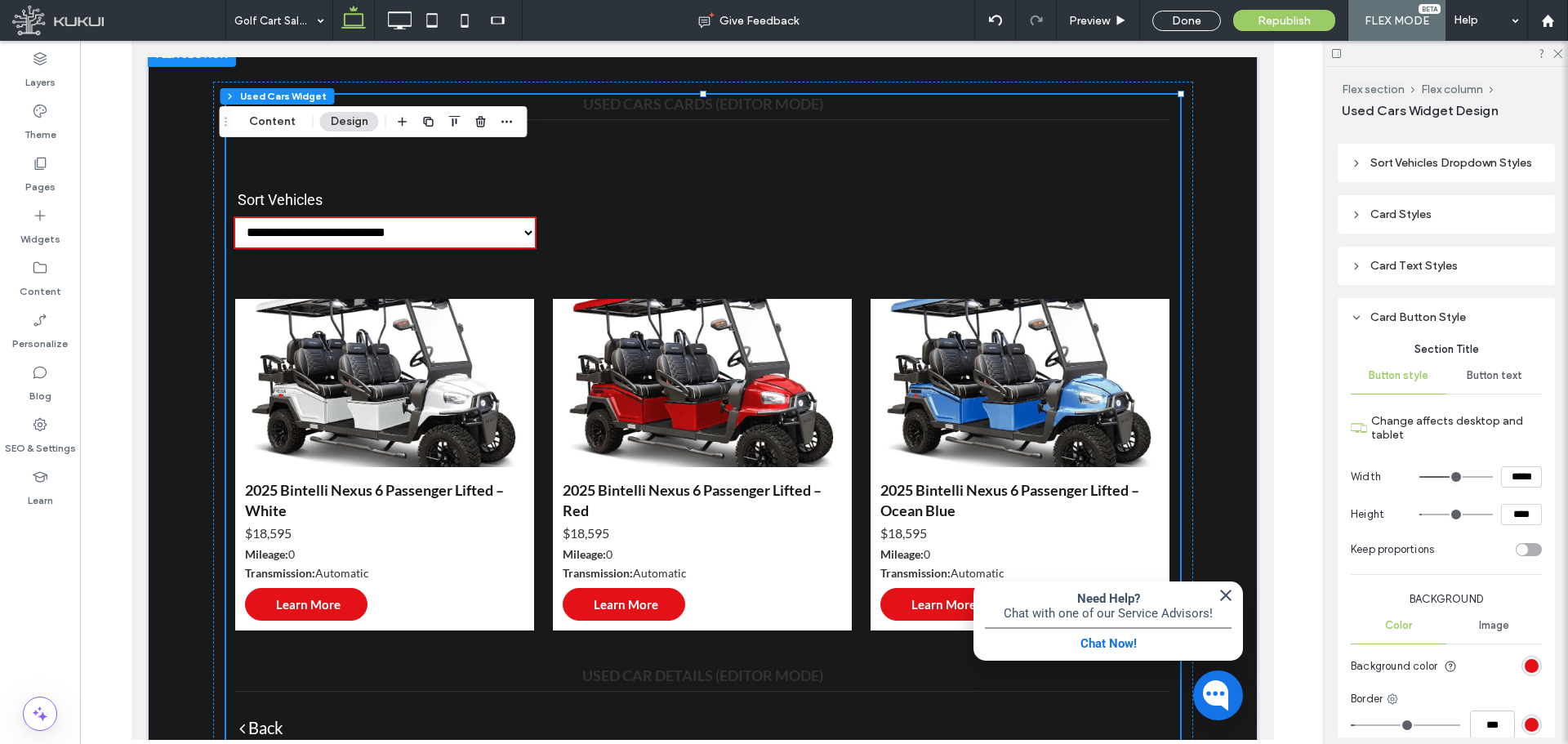
click at [1254, 323] on div "Card Button Style" at bounding box center [1447, 317] width 191 height 13
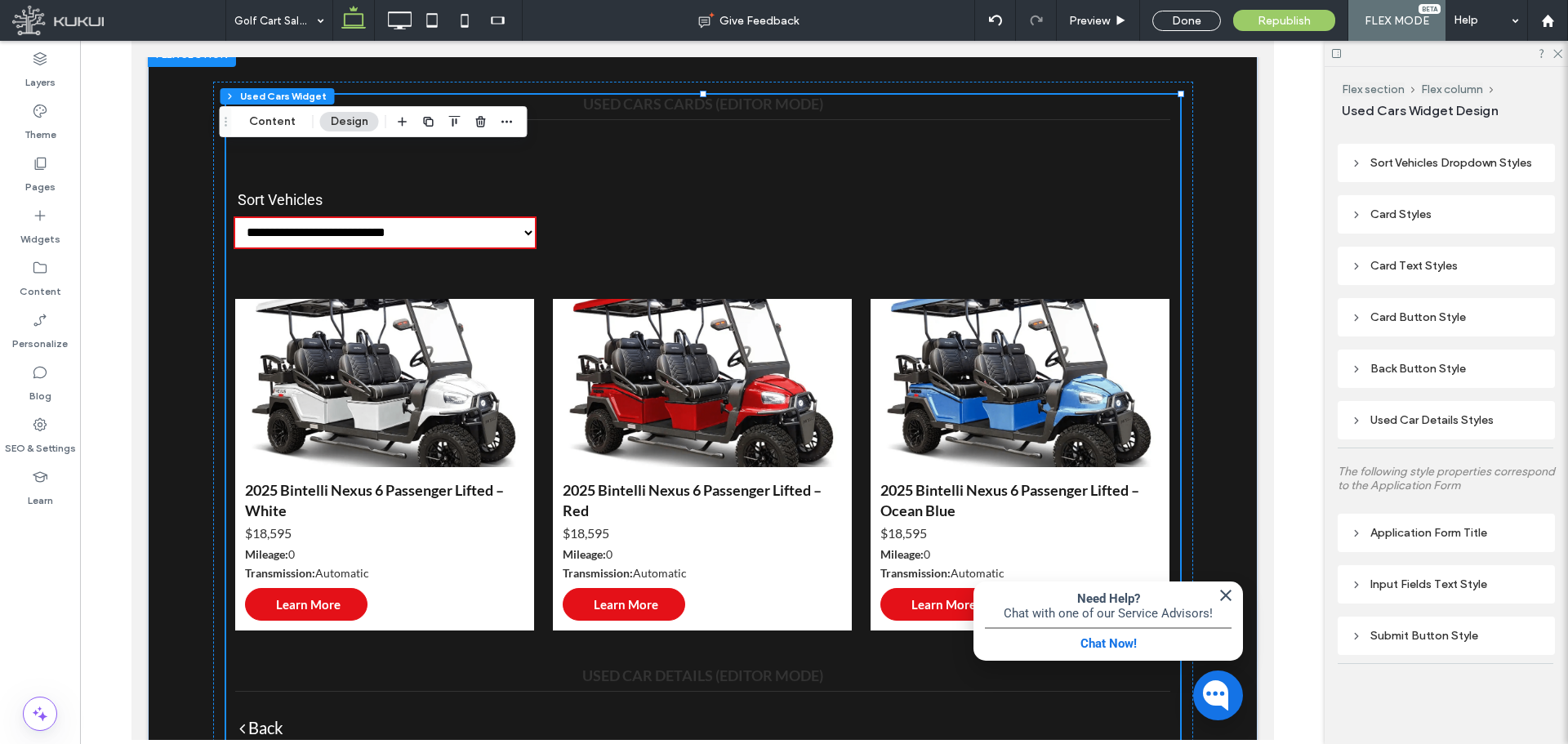
click at [1254, 424] on div "Used Car Details Styles" at bounding box center [1447, 420] width 191 height 13
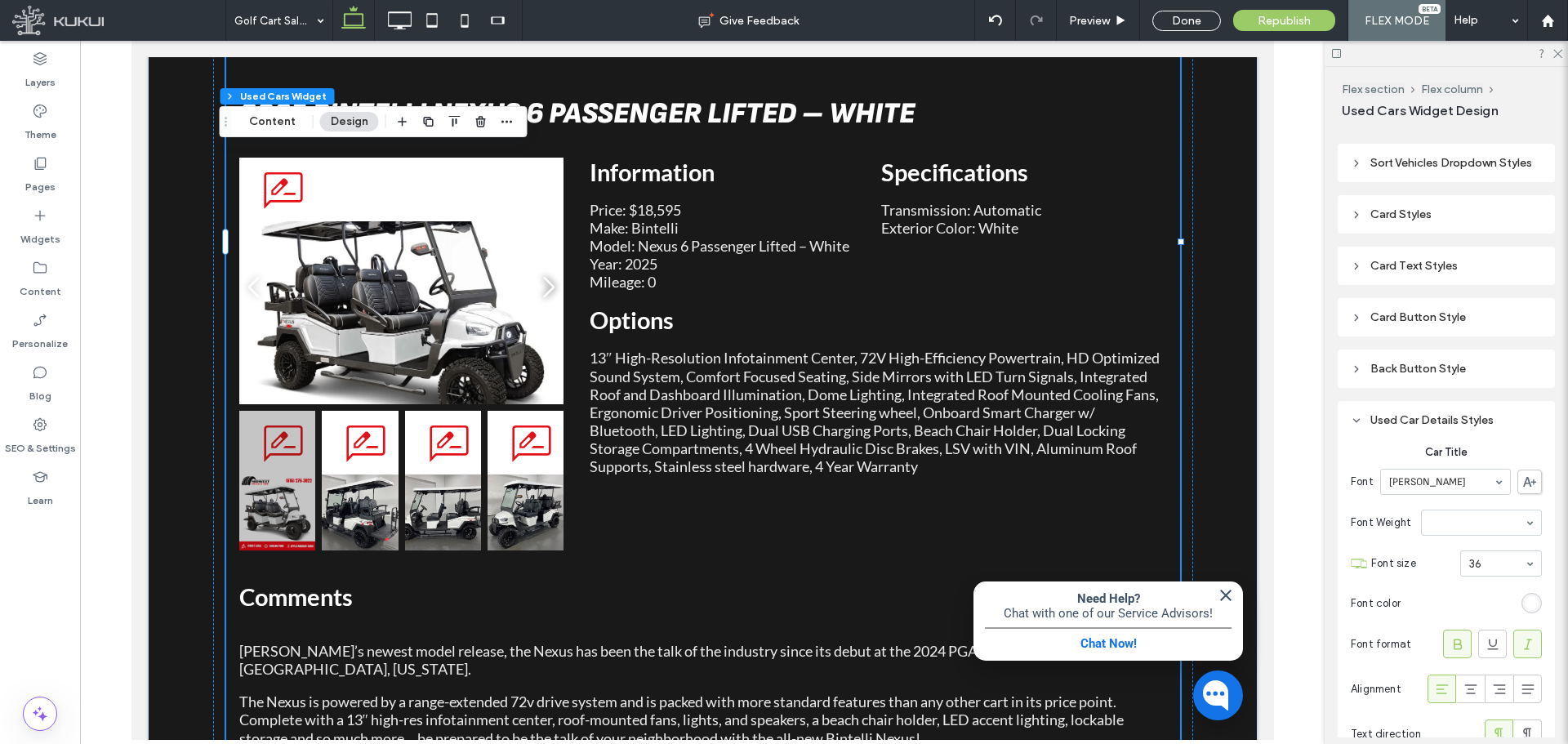
click at [1254, 215] on div "Card Styles" at bounding box center [1447, 214] width 191 height 13
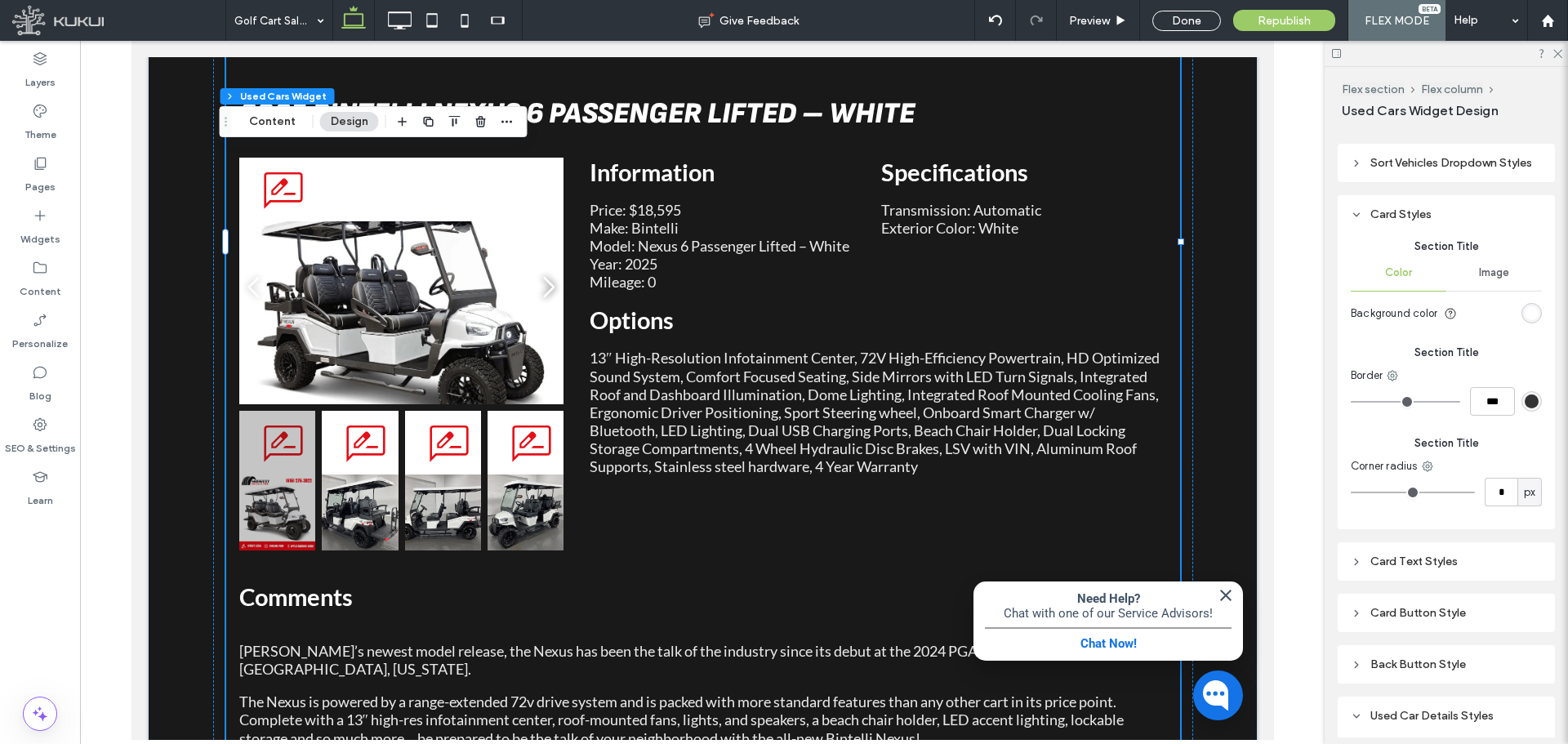
click at [1254, 215] on div "Card Styles" at bounding box center [1447, 214] width 191 height 13
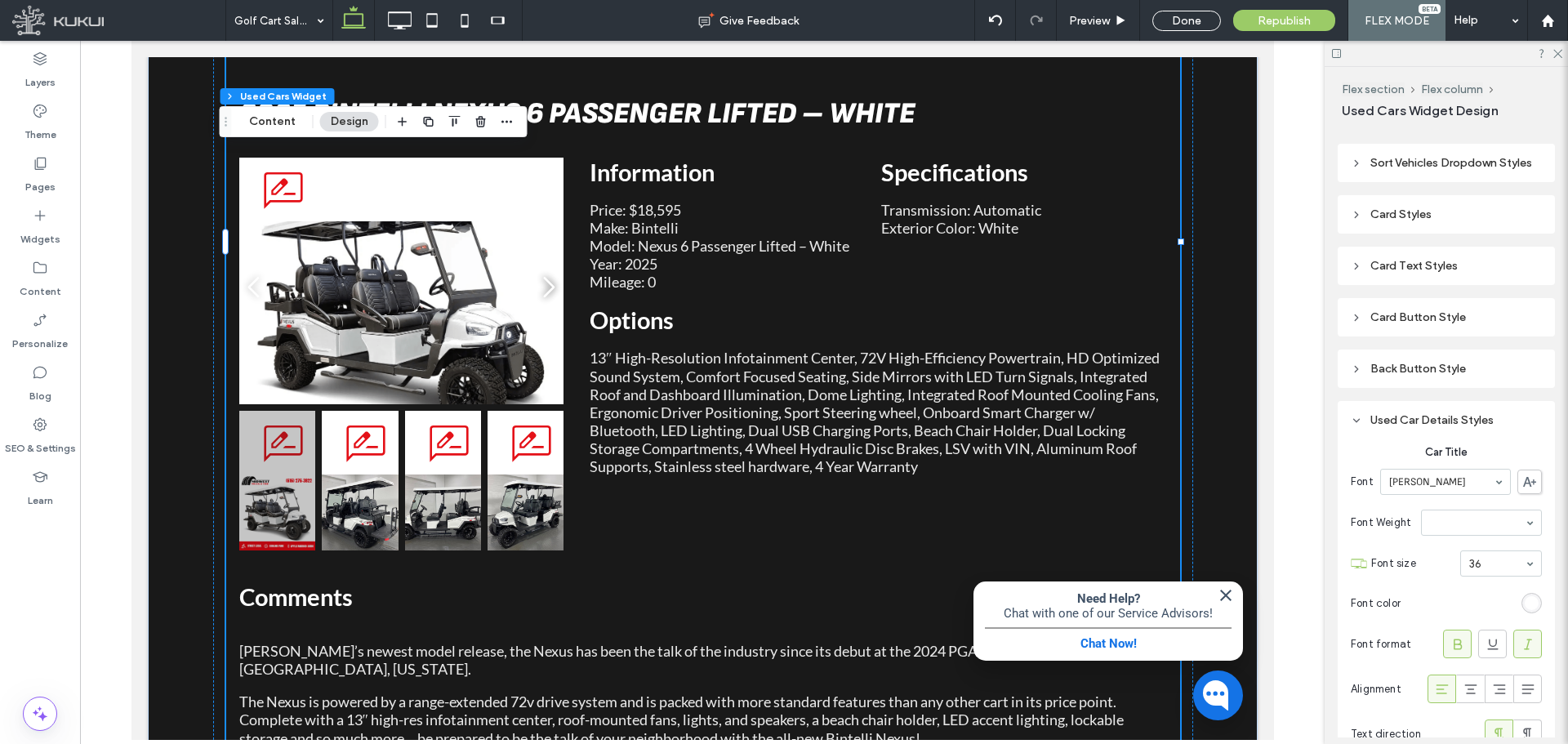
click at [1254, 167] on div "Sort Vehicles Dropdown Styles" at bounding box center [1447, 163] width 191 height 13
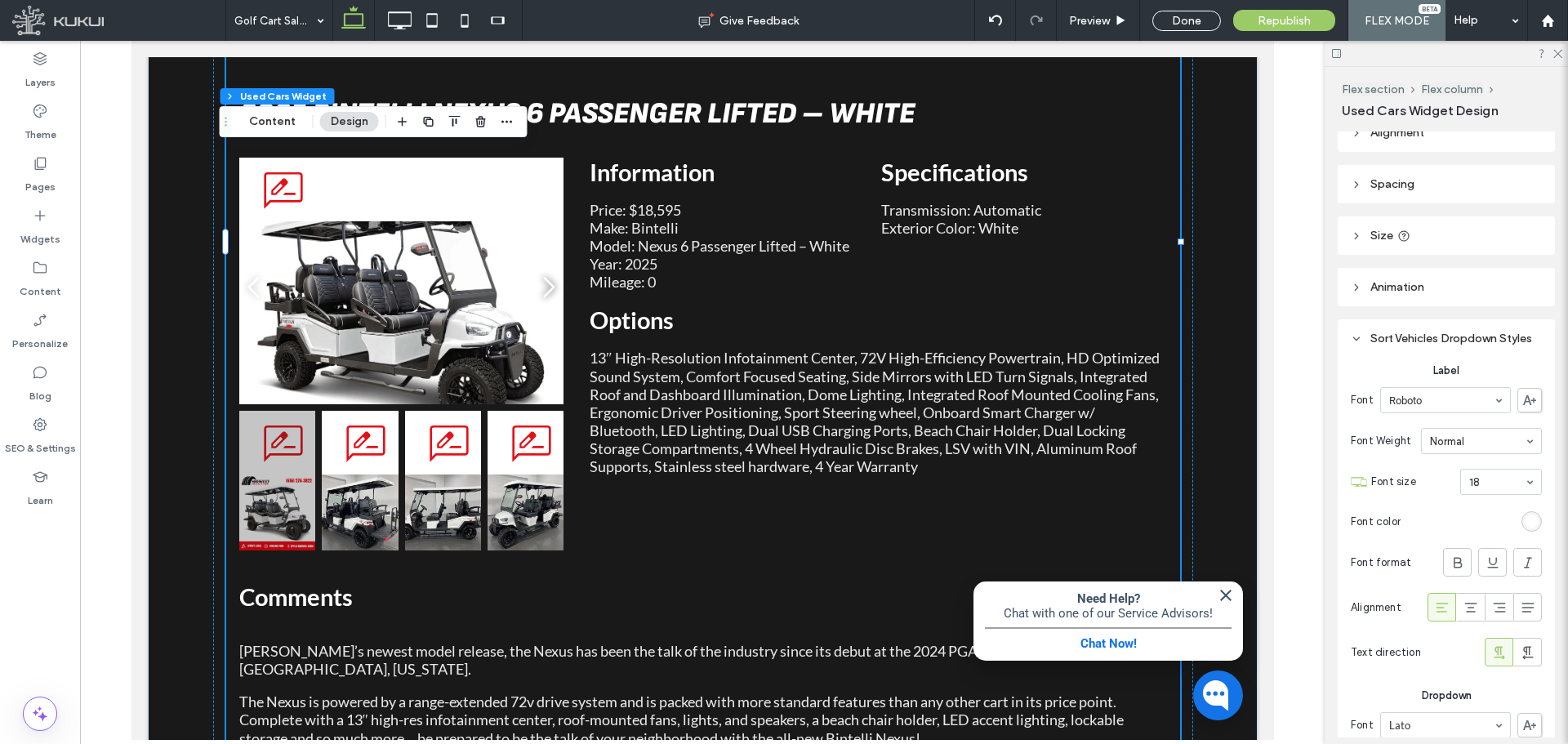
scroll to position [0, 0]
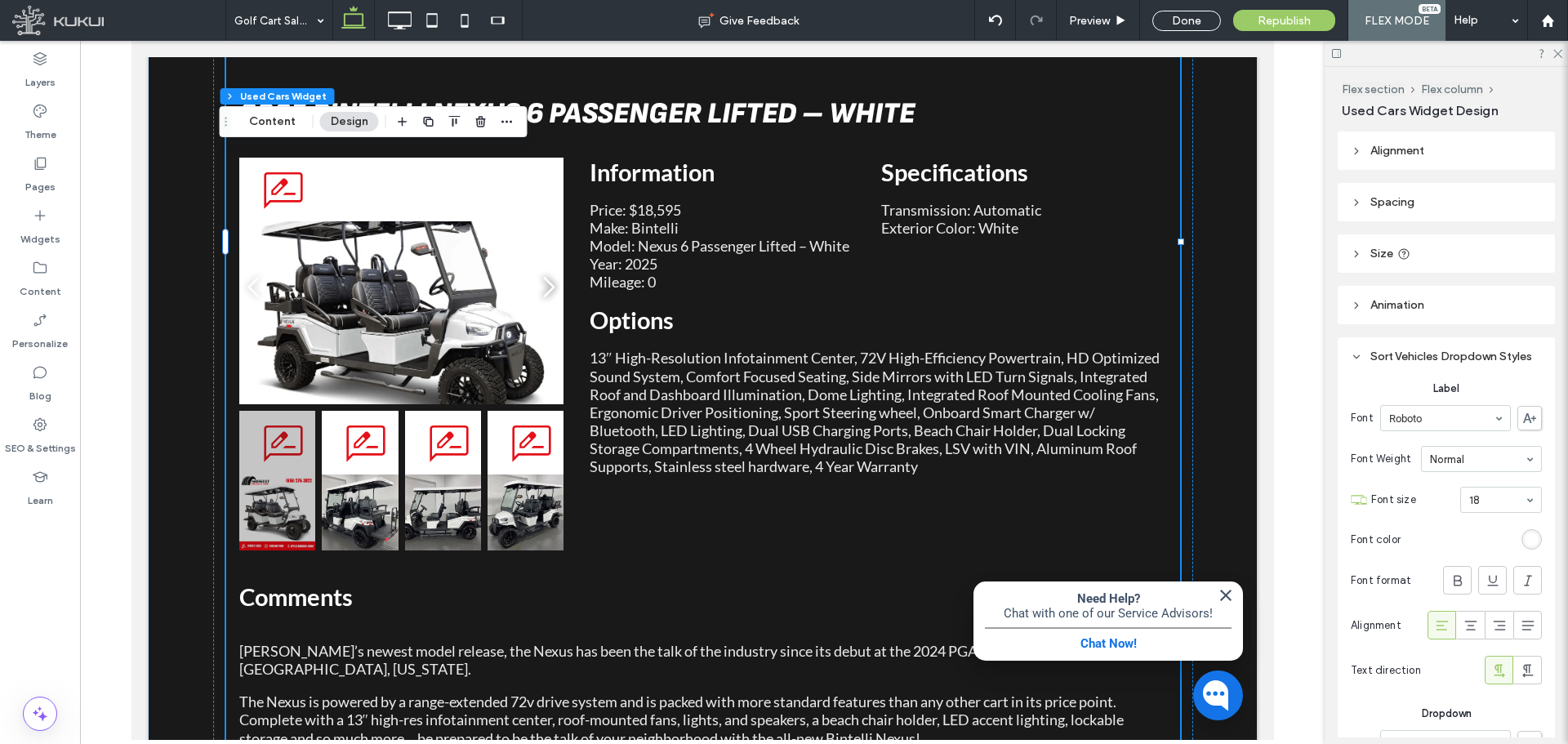
click at [1254, 360] on div "Sort Vehicles Dropdown Styles" at bounding box center [1447, 357] width 191 height 13
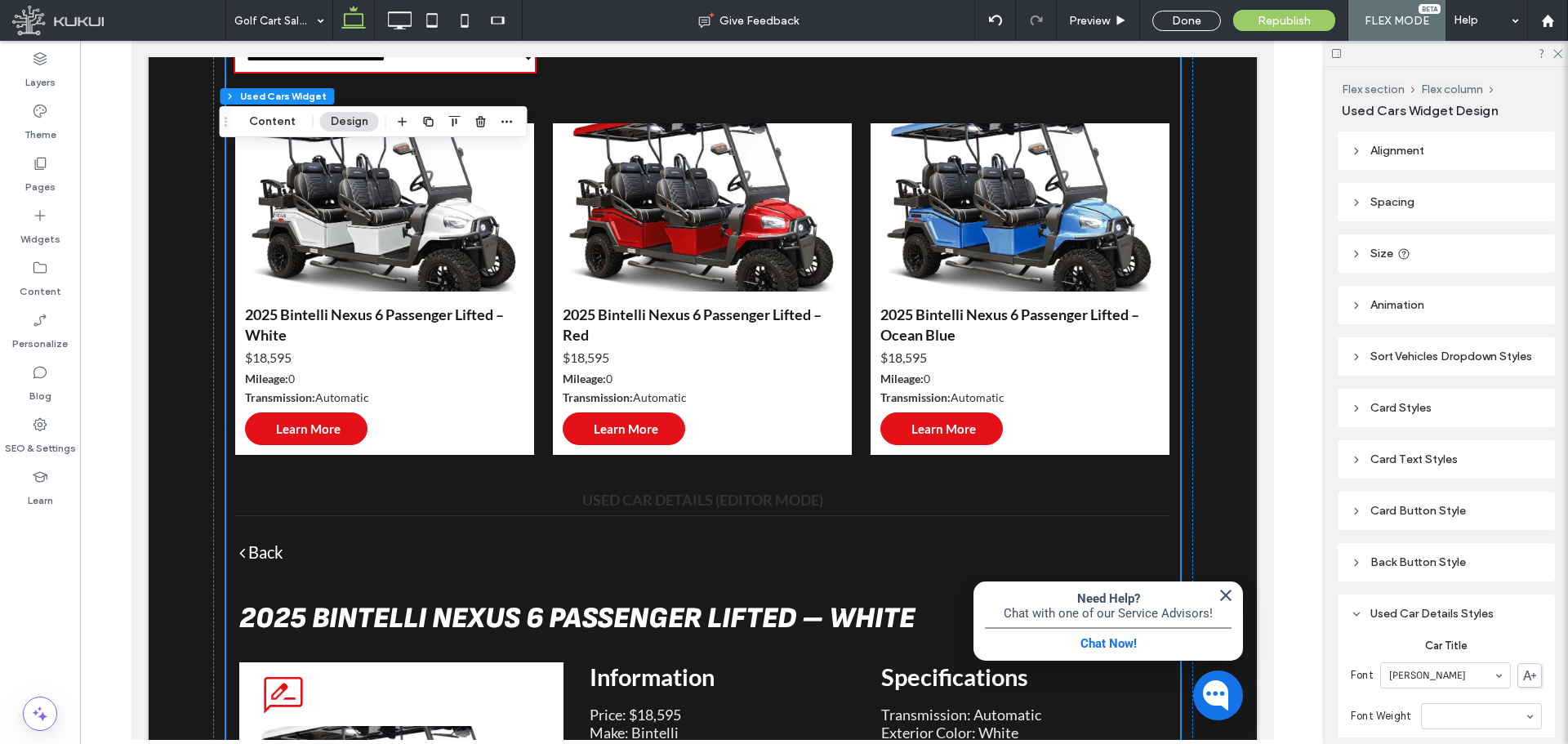
scroll to position [680, 0]
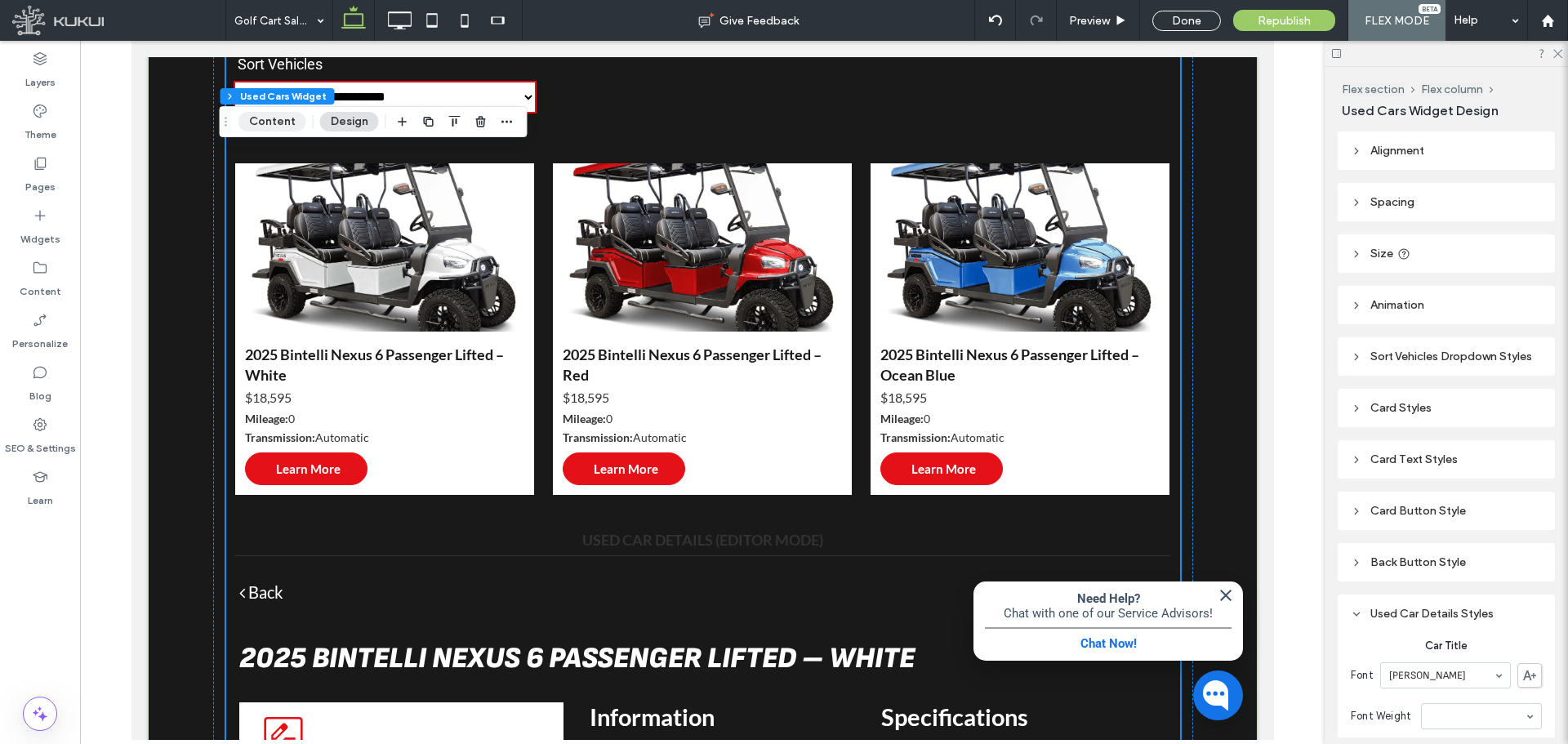
click at [286, 118] on button "Content" at bounding box center [272, 121] width 67 height 19
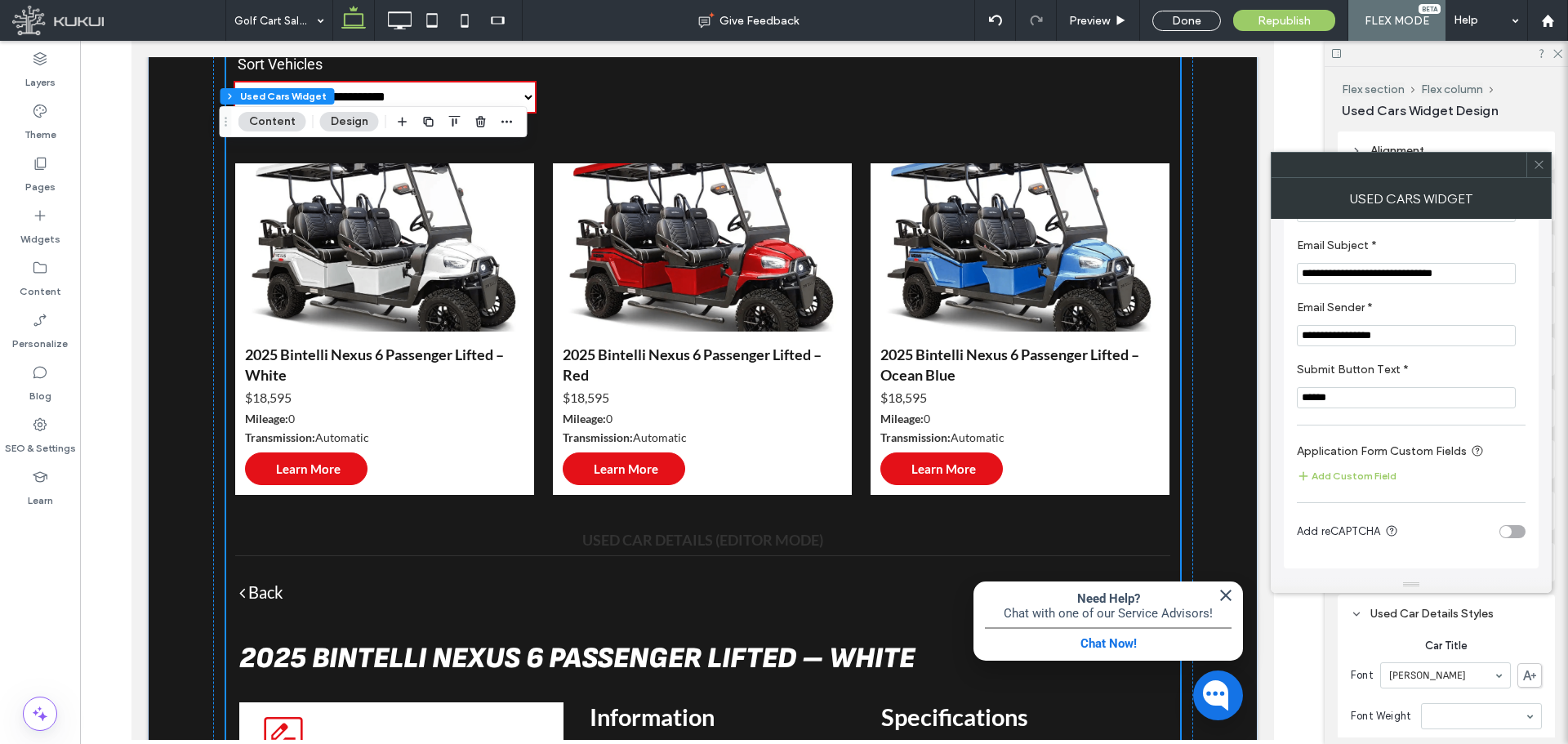
scroll to position [0, 0]
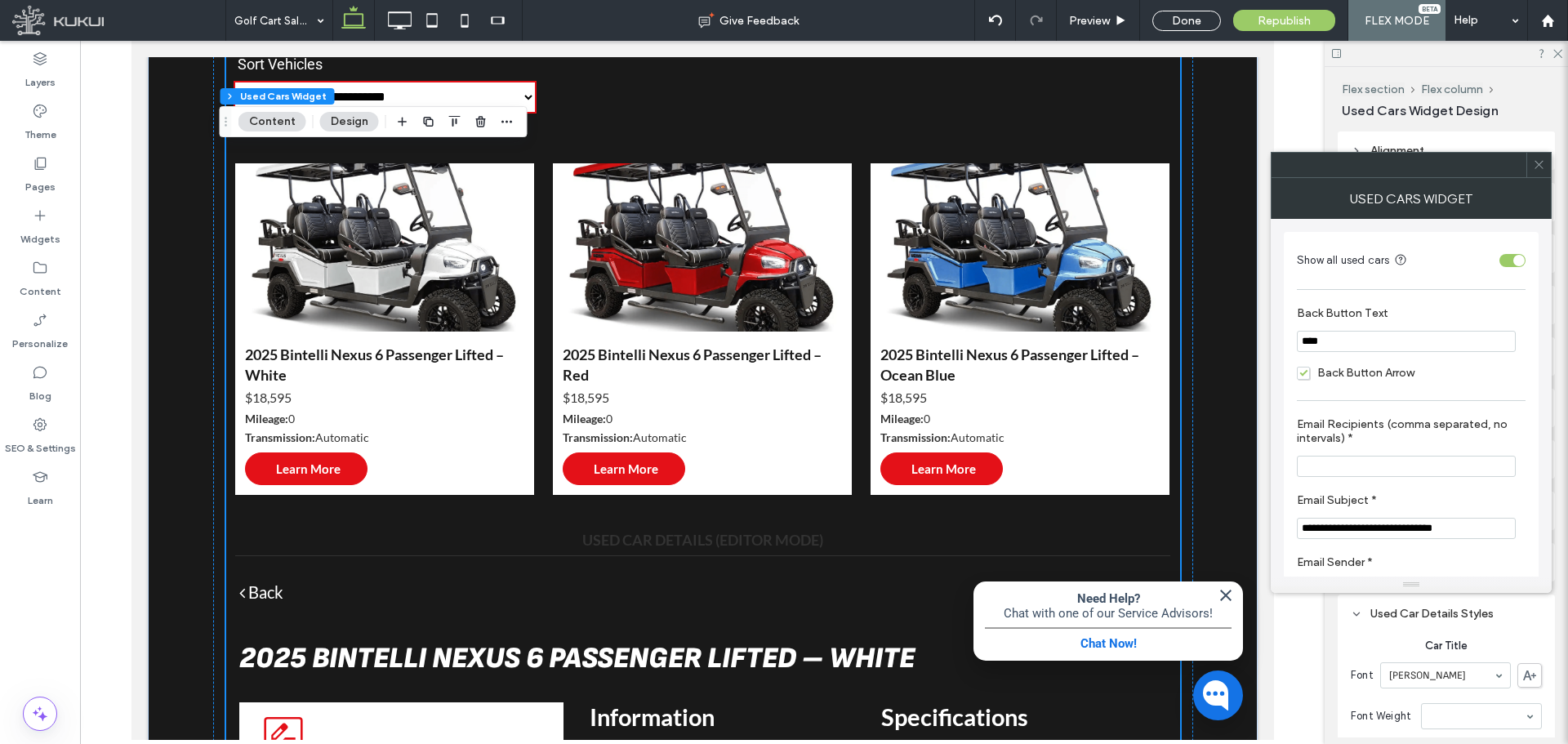
click at [1254, 170] on icon at bounding box center [1539, 164] width 13 height 13
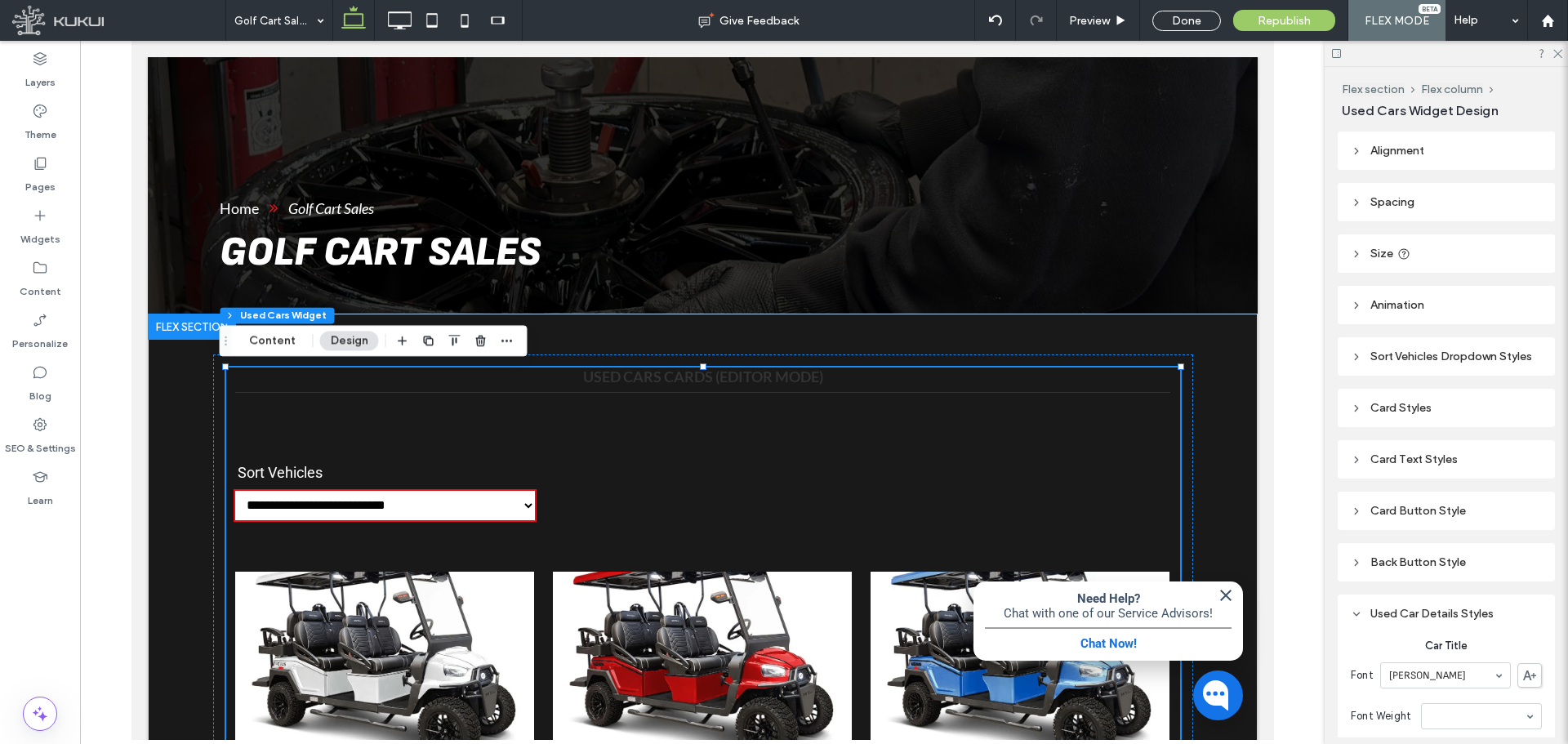
click at [1254, 352] on div "Sort Vehicles Dropdown Styles" at bounding box center [1447, 357] width 191 height 13
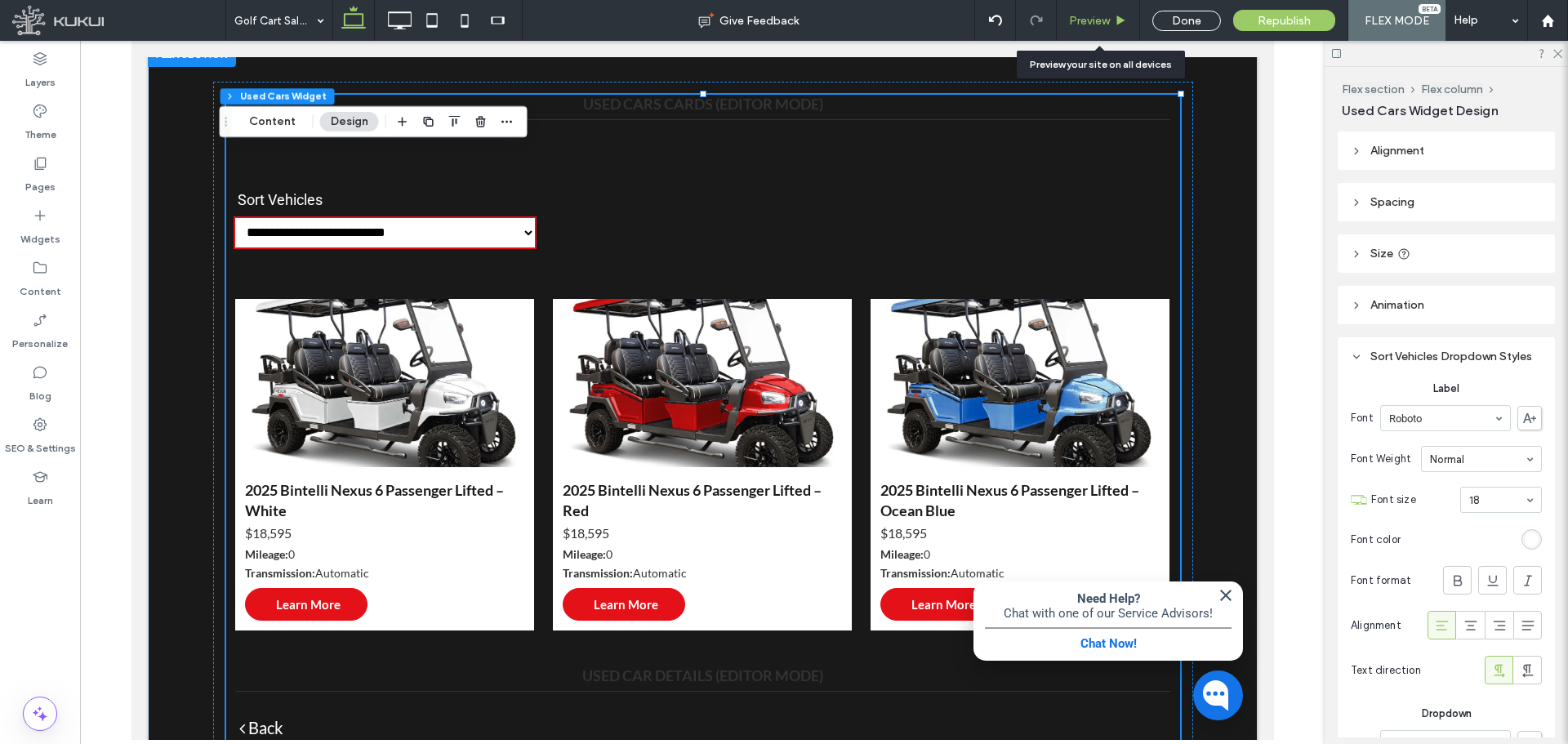
drag, startPoint x: 1103, startPoint y: 17, endPoint x: 394, endPoint y: 222, distance: 738.0
click at [1103, 17] on span "Preview" at bounding box center [1089, 20] width 40 height 13
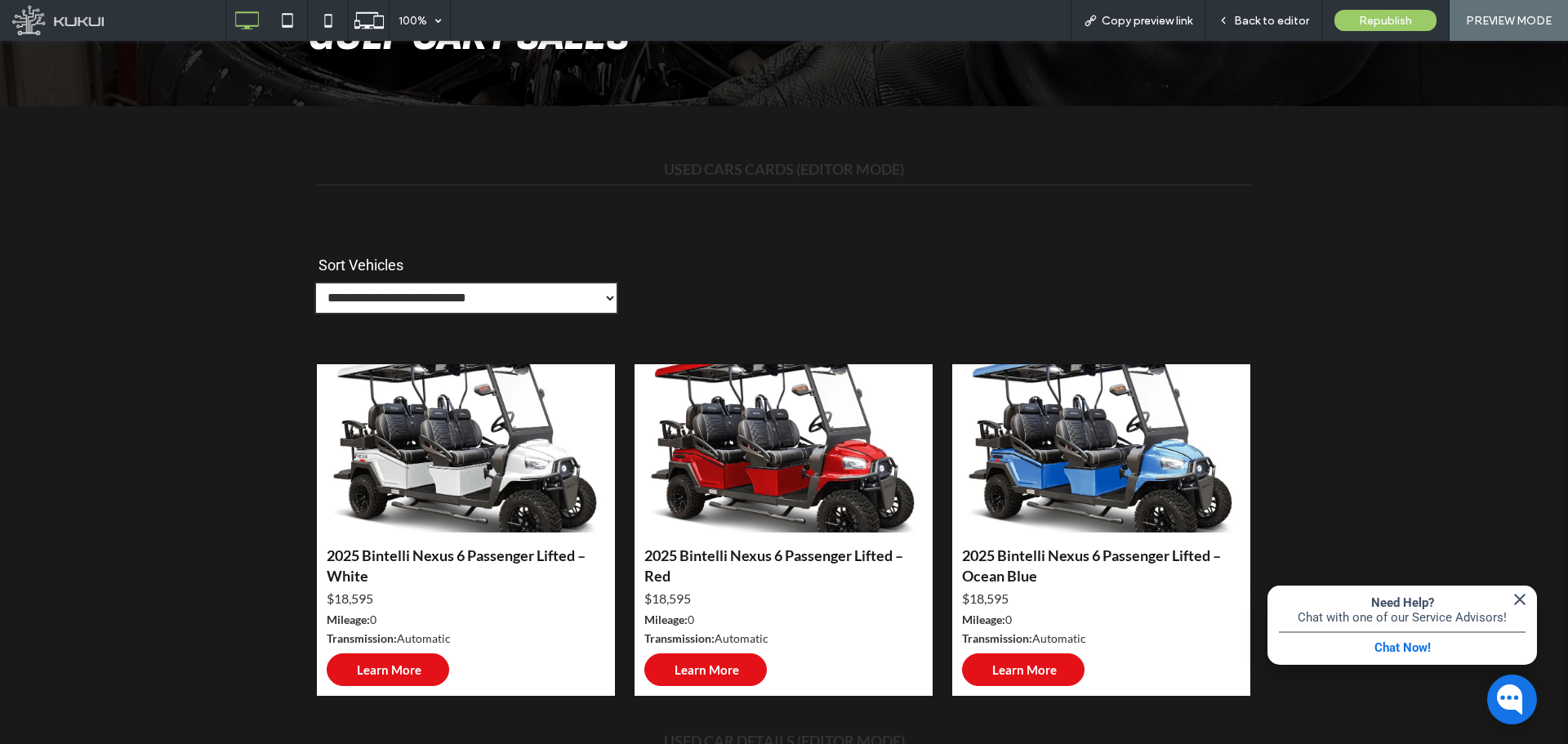
click at [474, 282] on select "**********" at bounding box center [465, 298] width 304 height 33
click at [767, 310] on div "**********" at bounding box center [784, 269] width 939 height 117
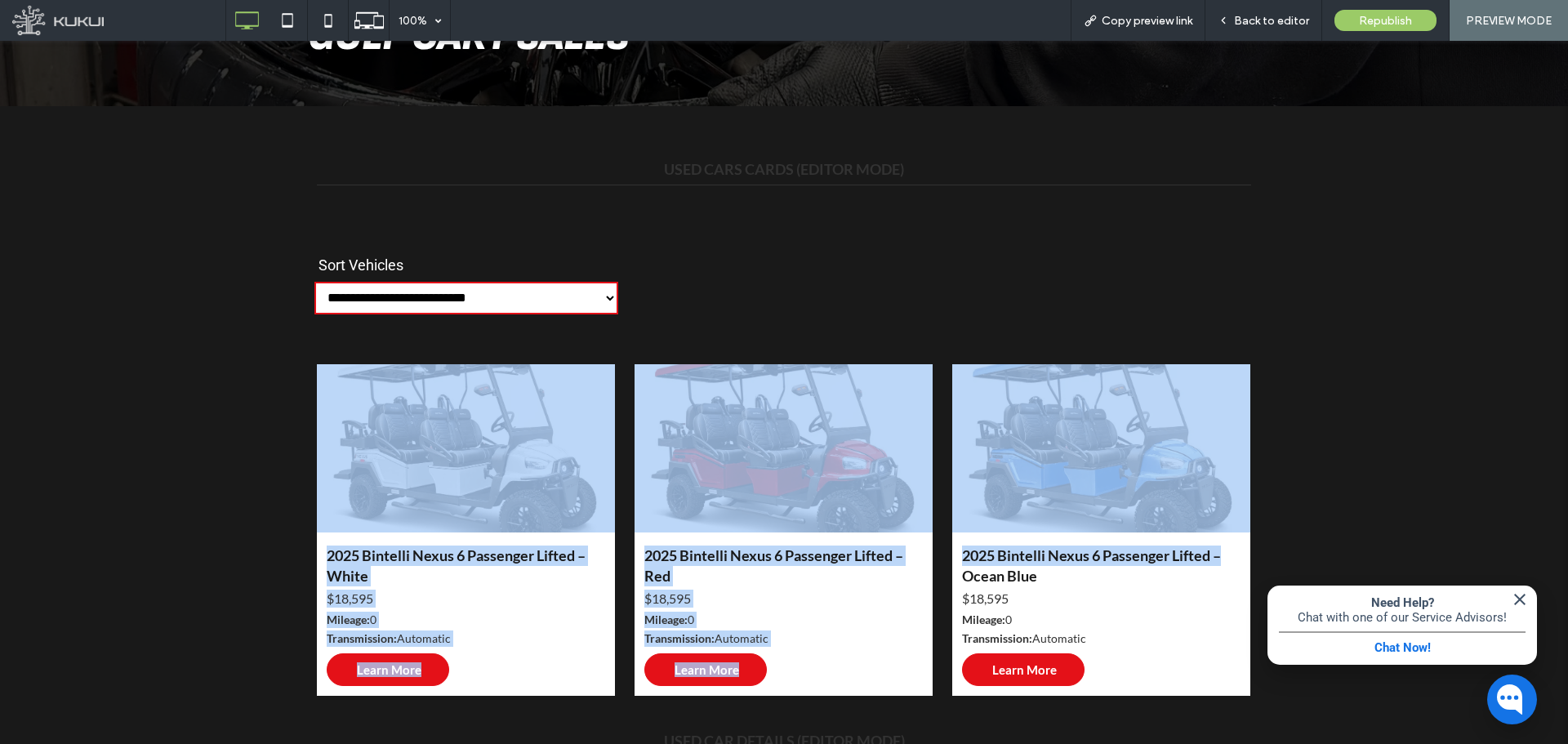
drag, startPoint x: 1513, startPoint y: 539, endPoint x: 1186, endPoint y: 300, distance: 405.0
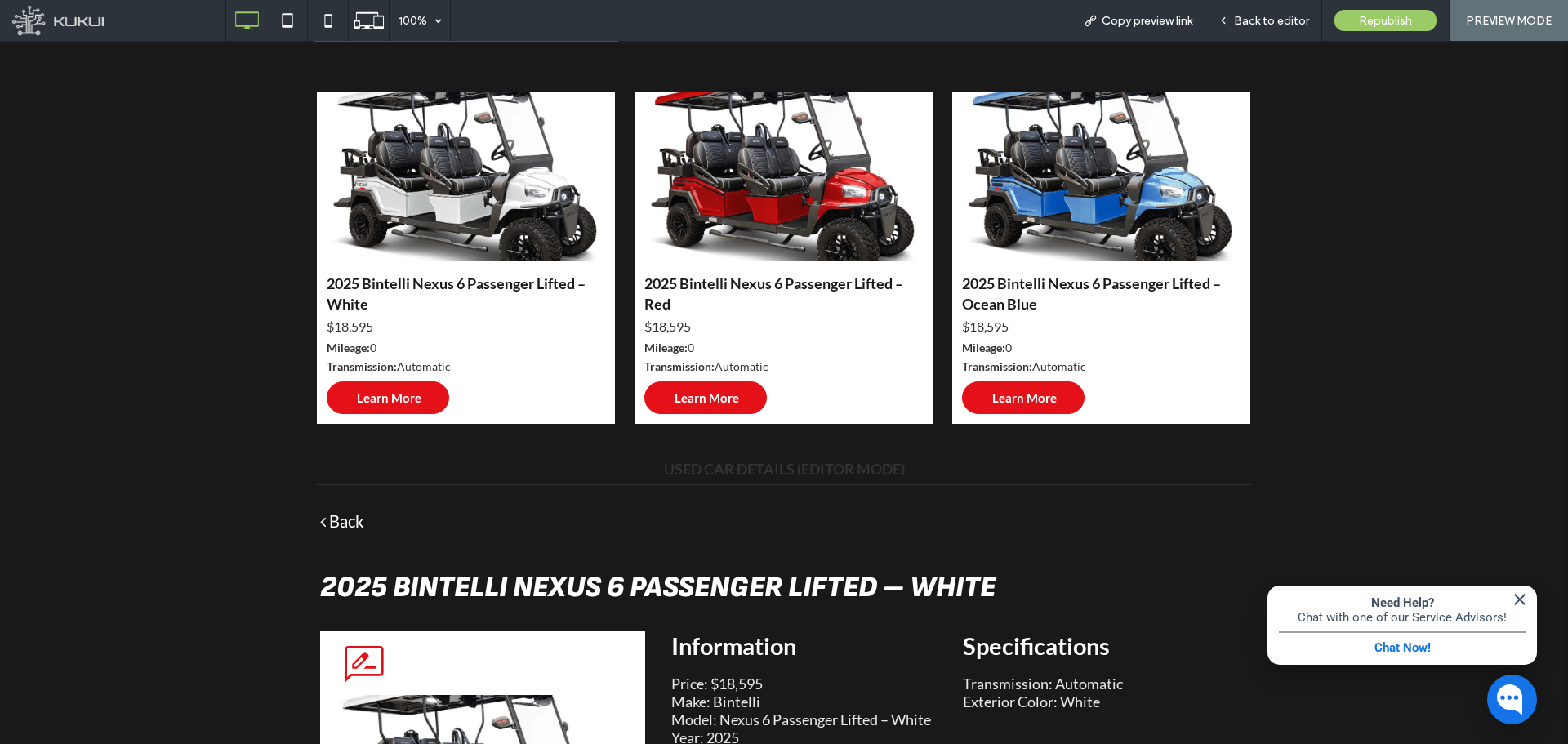
click at [1254, 507] on div "**********" at bounding box center [784, 724] width 1568 height 1780
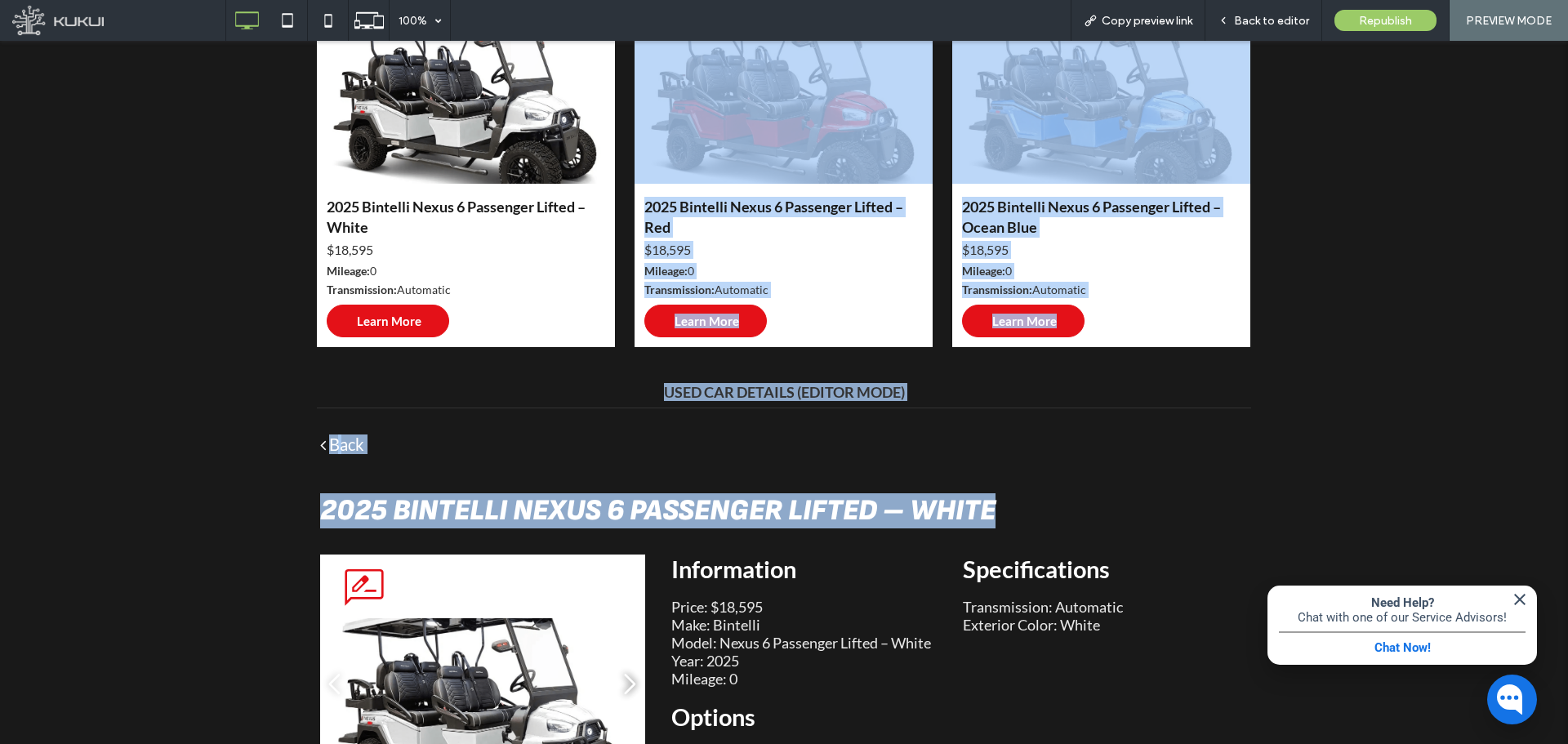
scroll to position [545, 0]
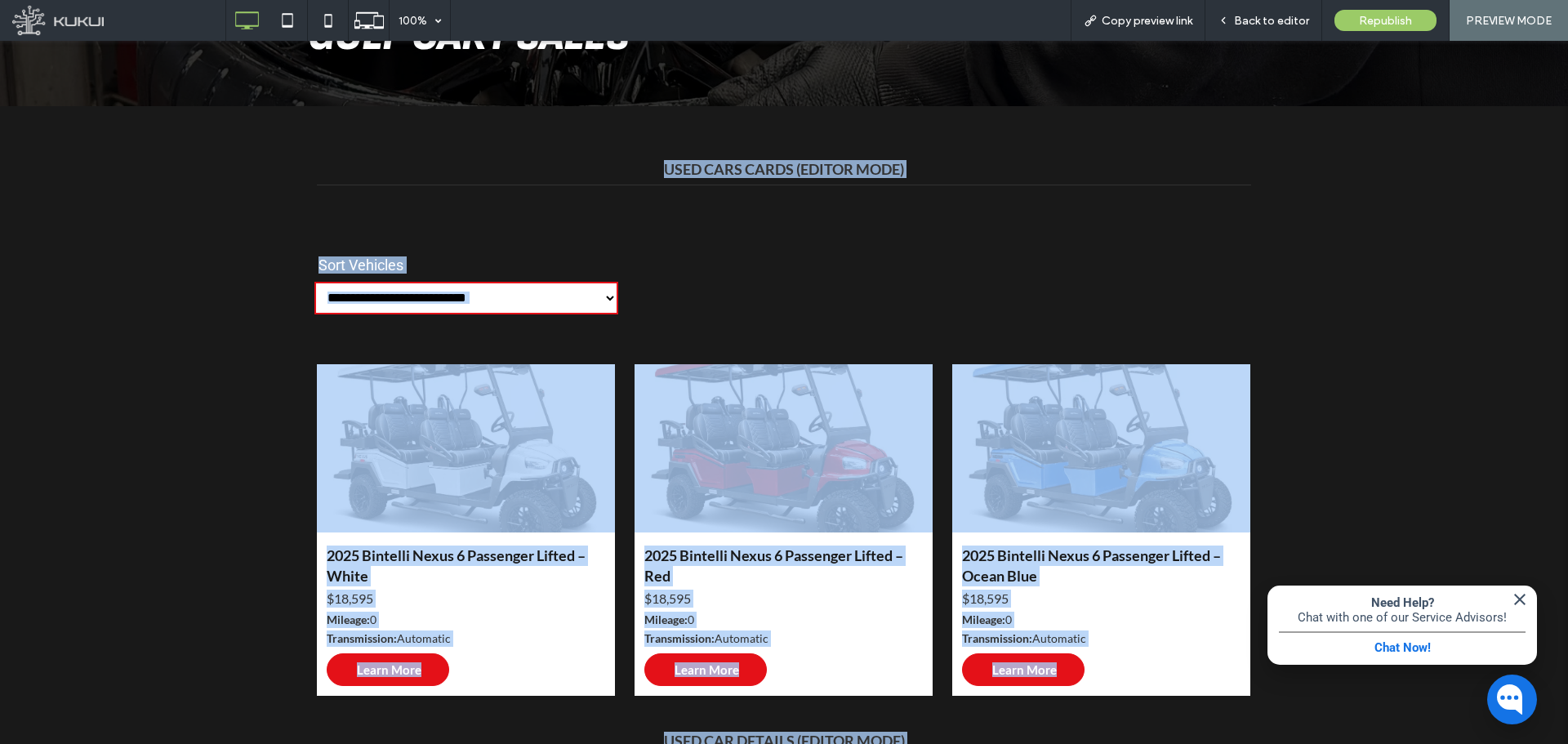
drag, startPoint x: 1295, startPoint y: 532, endPoint x: 505, endPoint y: 161, distance: 872.8
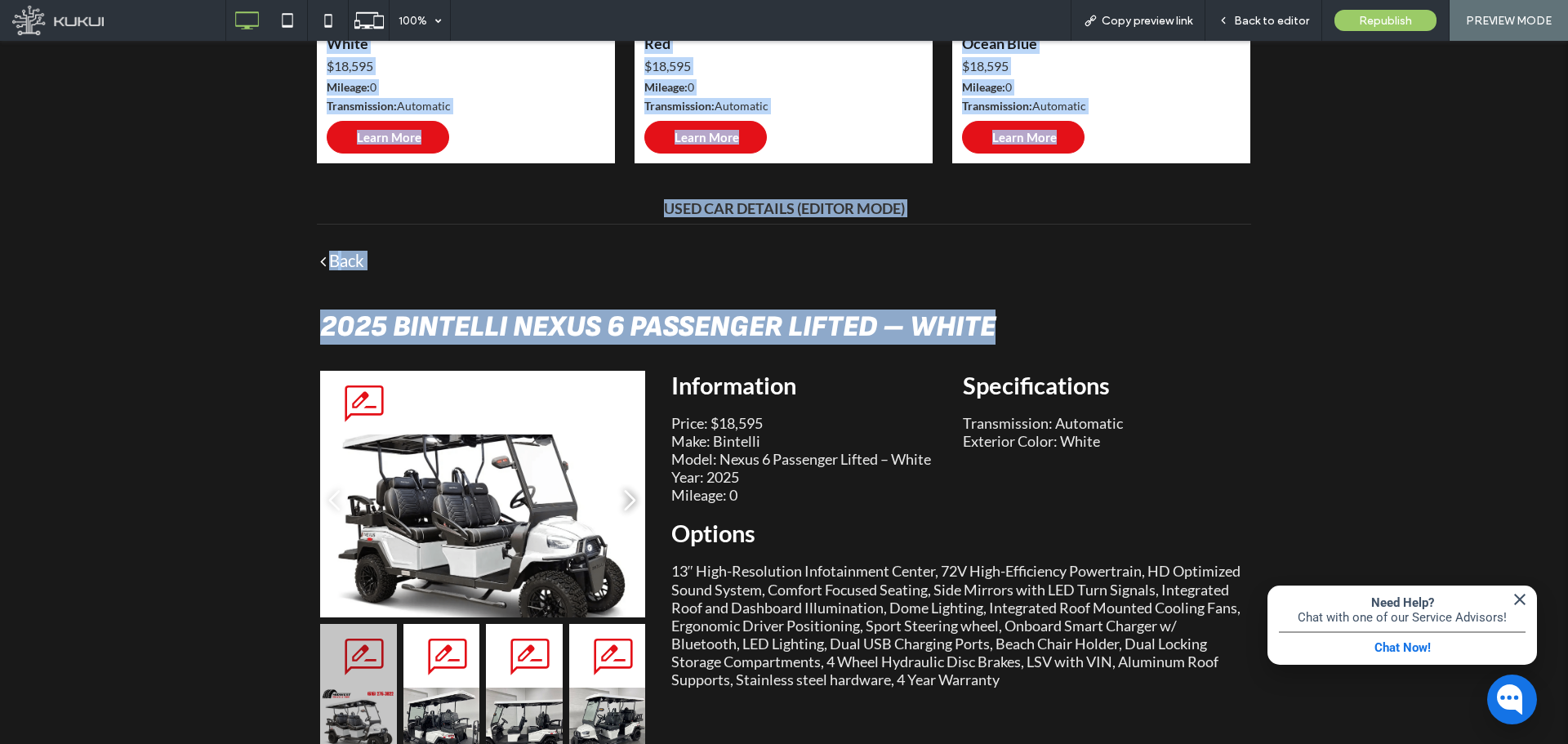
scroll to position [1089, 0]
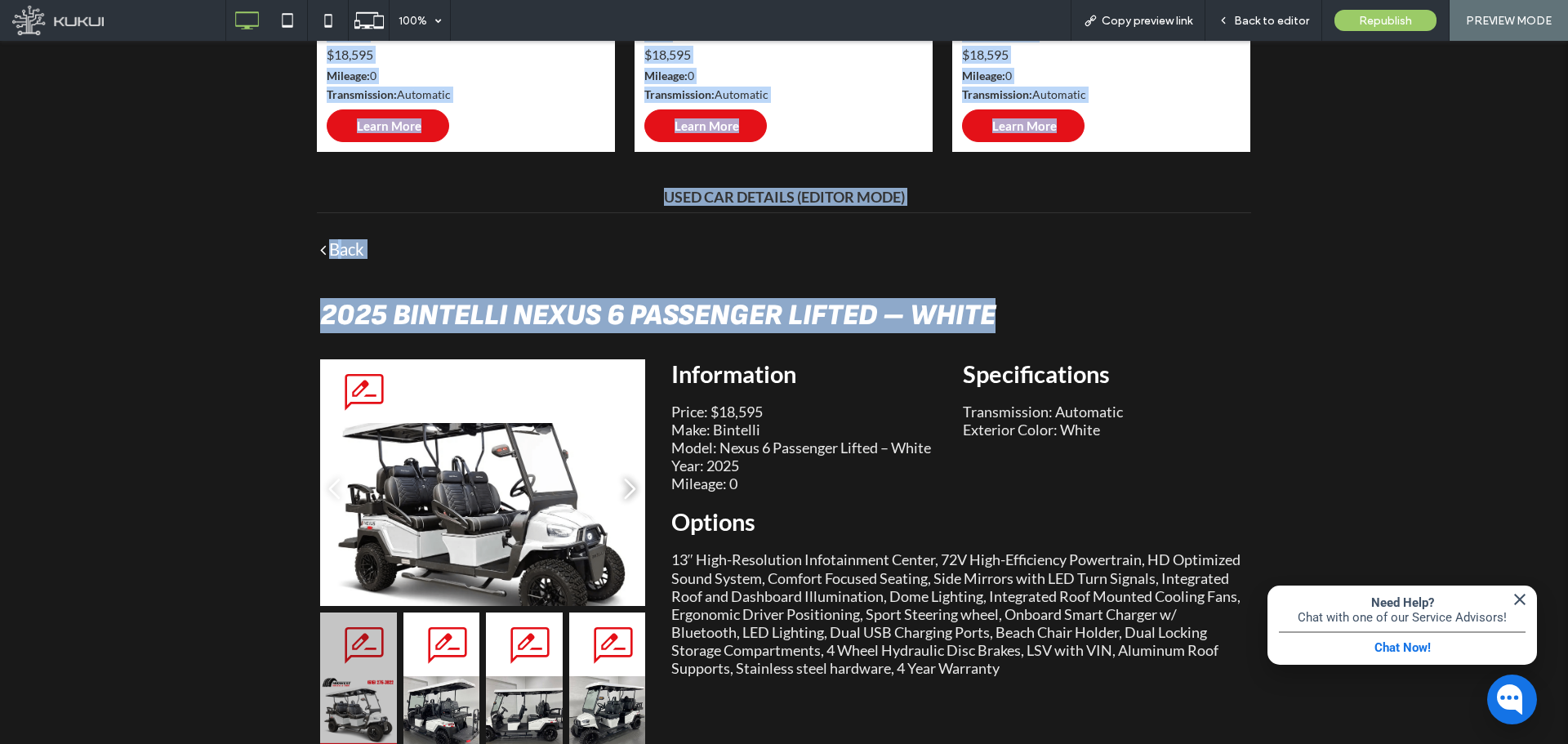
click at [1055, 273] on div "Back 2025 Bintelli Nexus 6 Passenger Lifted – White Information Price: $18,595 …" at bounding box center [784, 607] width 954 height 737
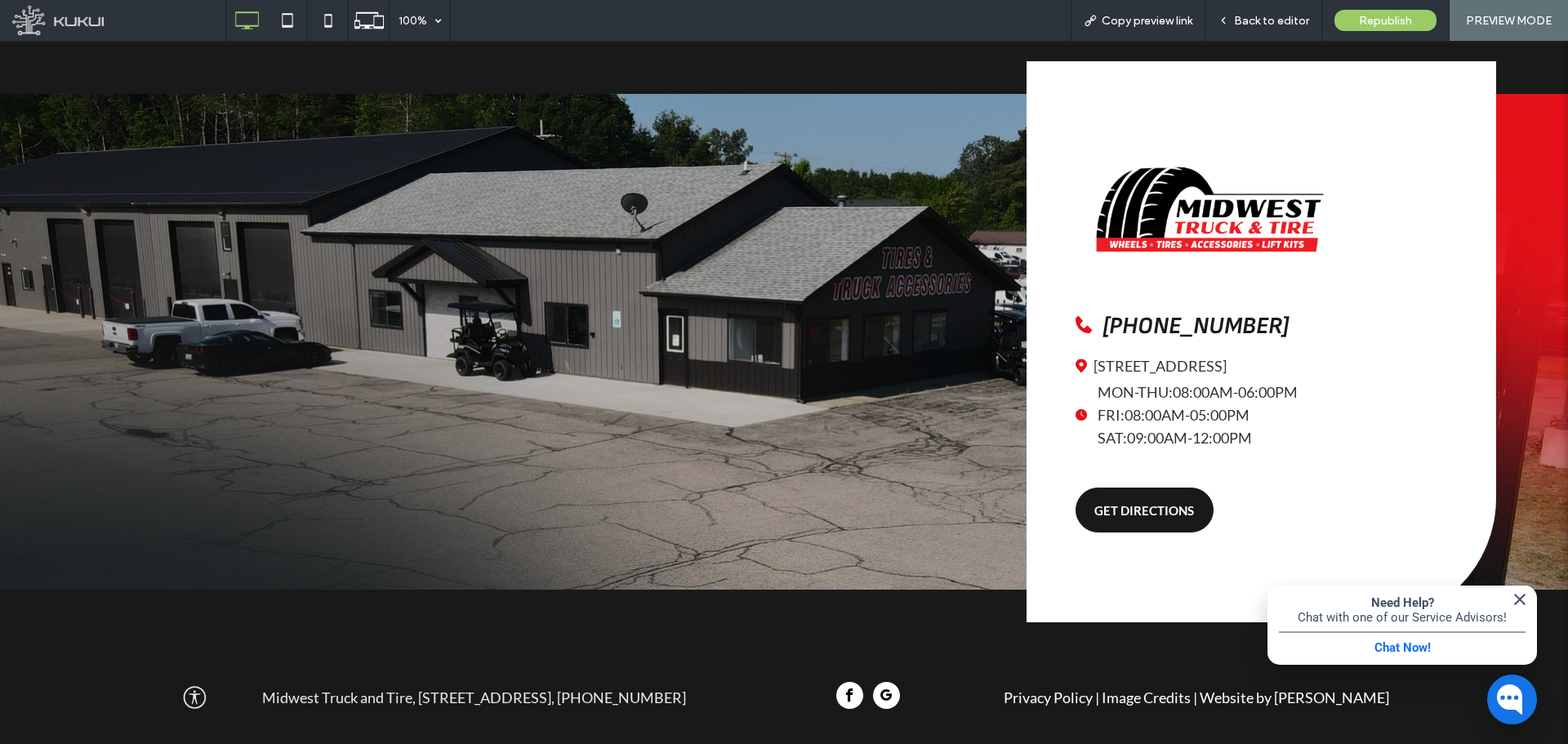
scroll to position [2645, 0]
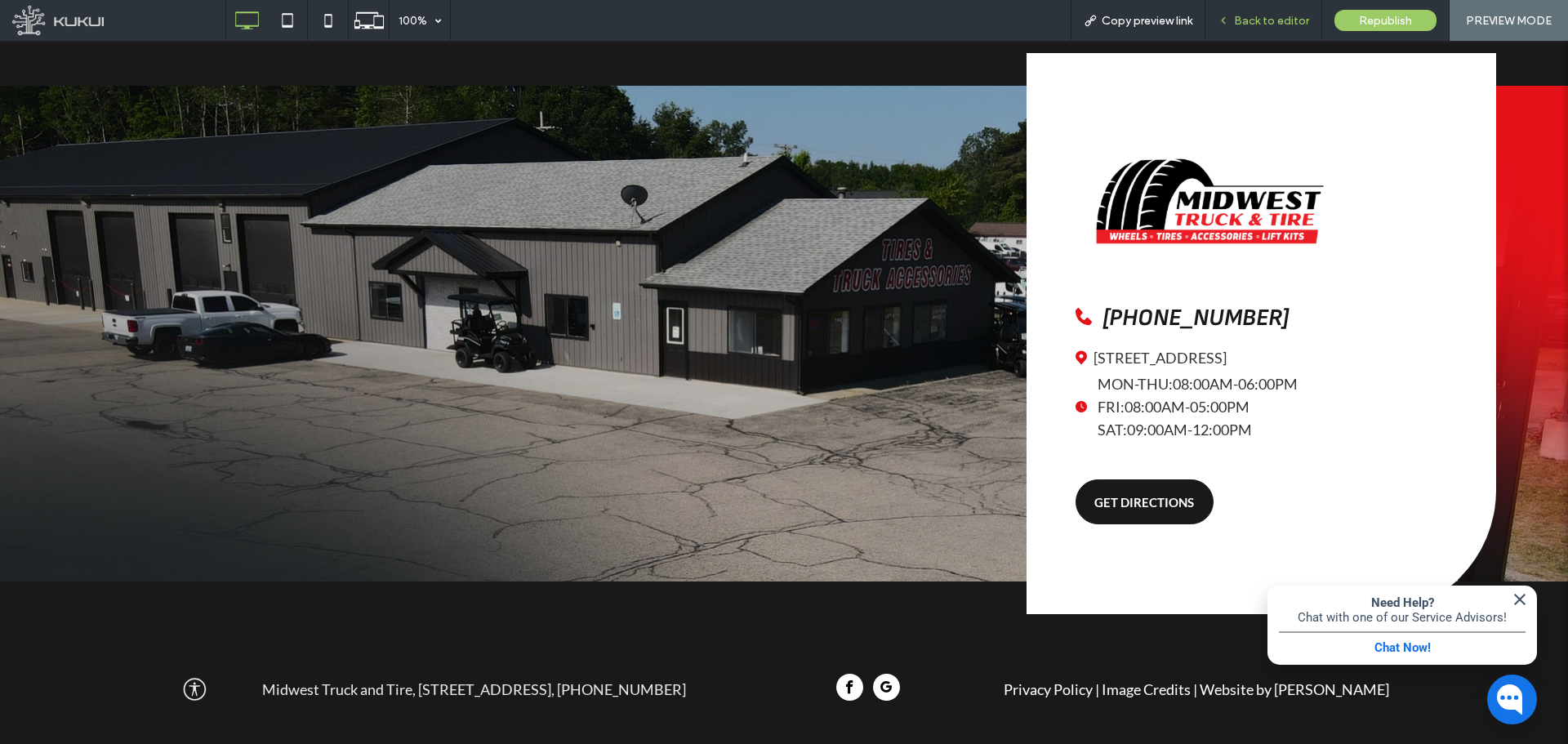
click at [1254, 25] on span "Back to editor" at bounding box center [1271, 20] width 75 height 13
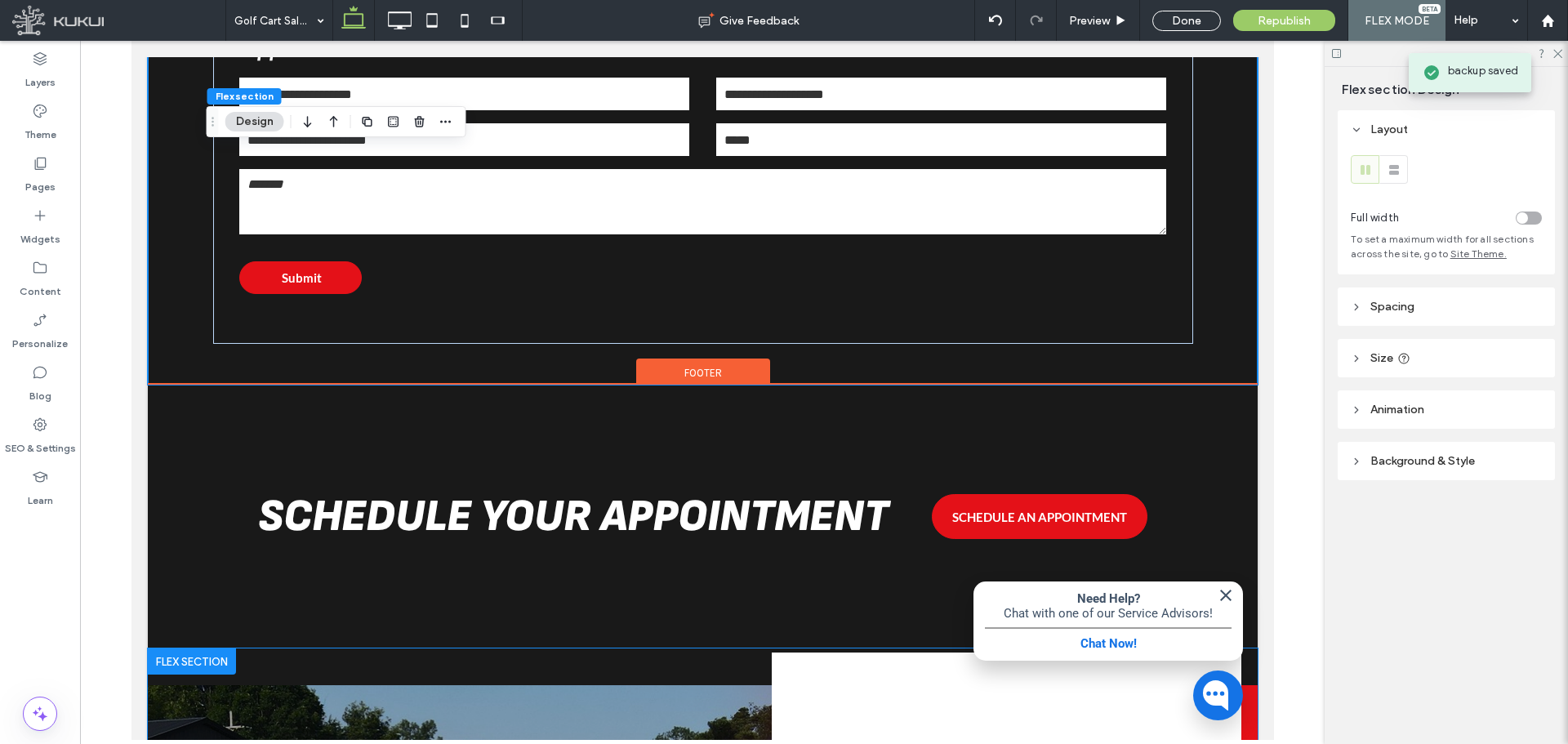
scroll to position [1948, 0]
